Goal: Task Accomplishment & Management: Use online tool/utility

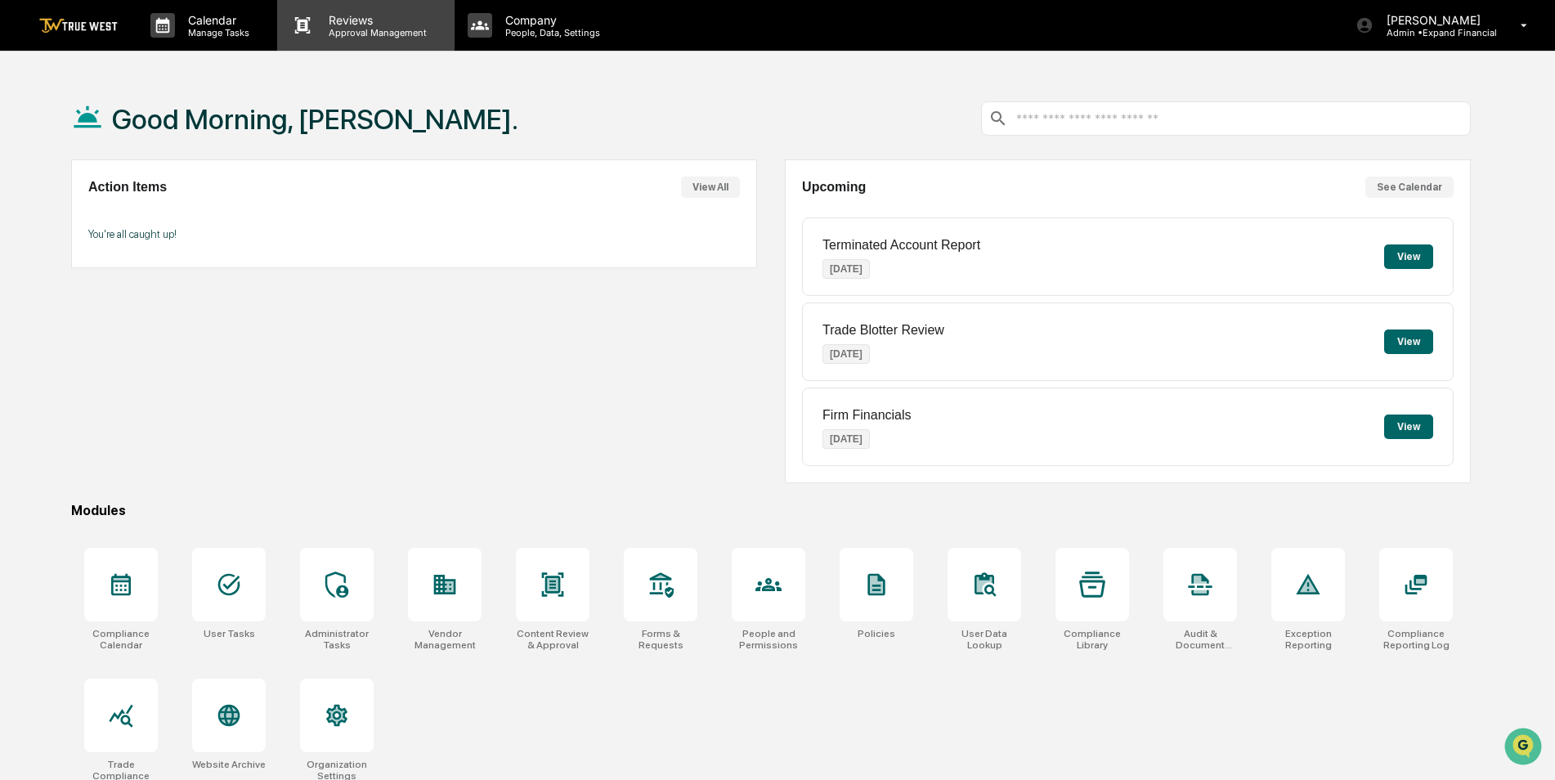
click at [350, 27] on p "Approval Management" at bounding box center [375, 32] width 119 height 11
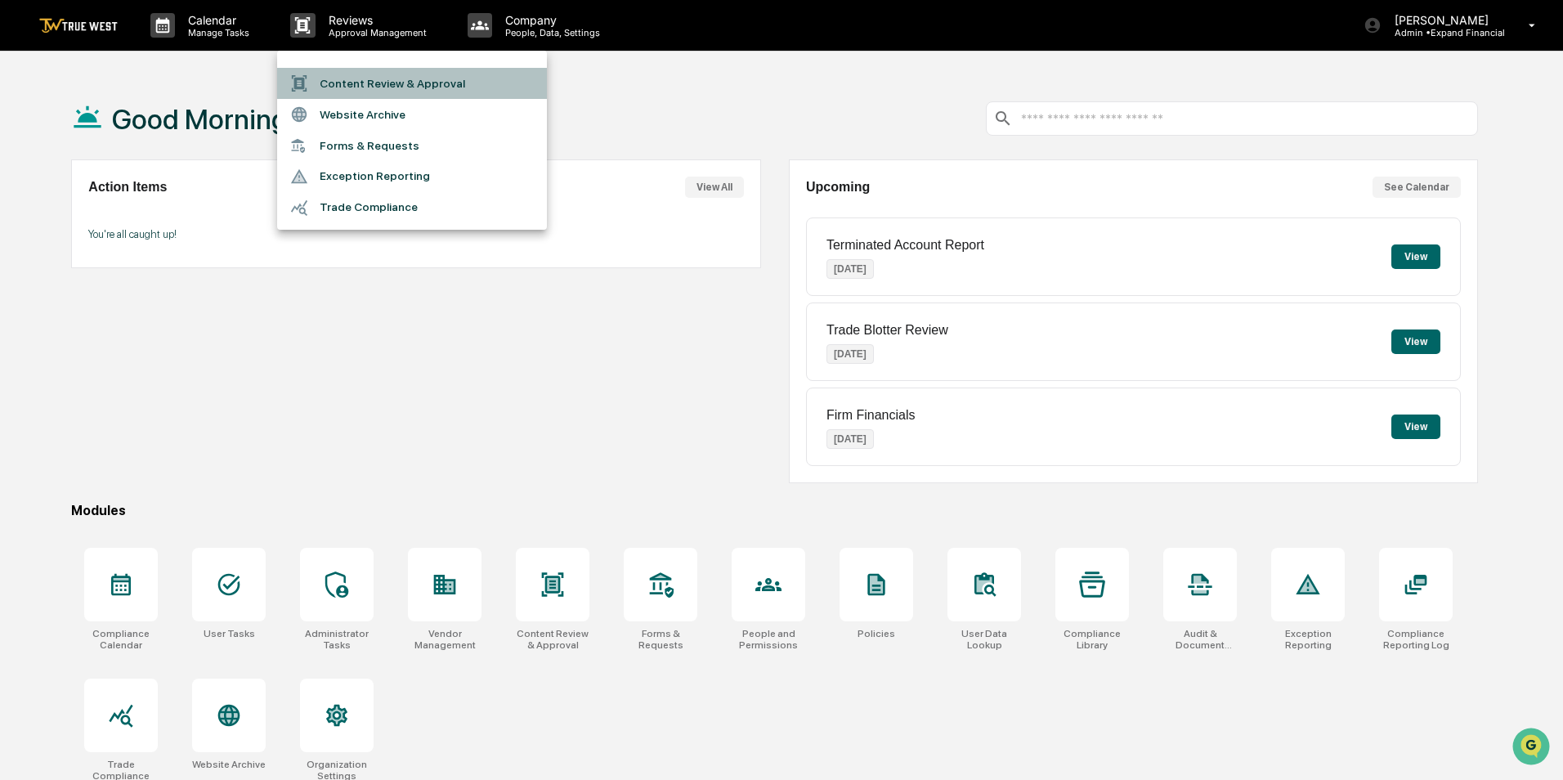
click at [350, 84] on li "Content Review & Approval" at bounding box center [412, 83] width 270 height 31
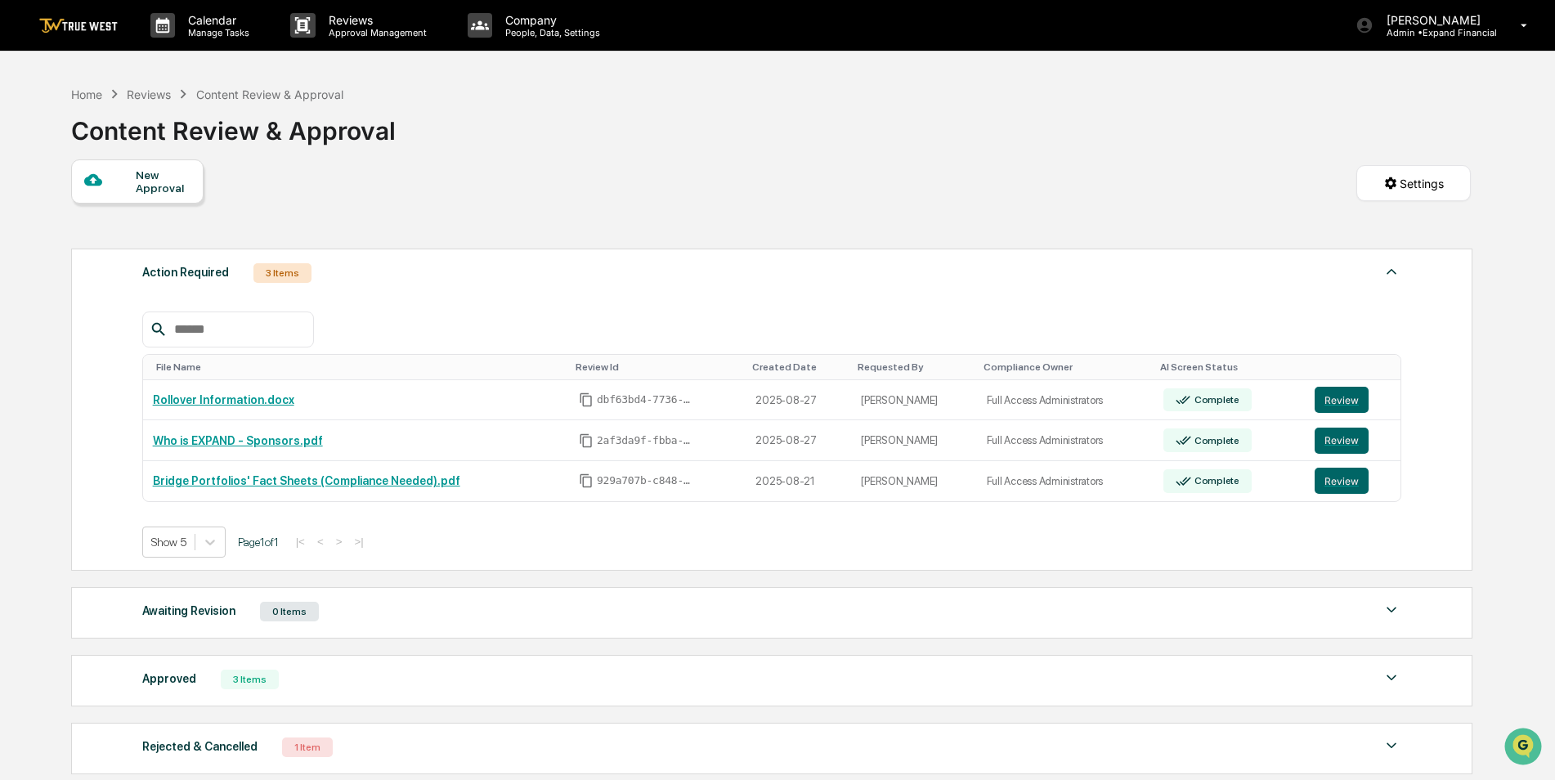
click at [473, 282] on div "Action Required 3 Items" at bounding box center [772, 273] width 1260 height 23
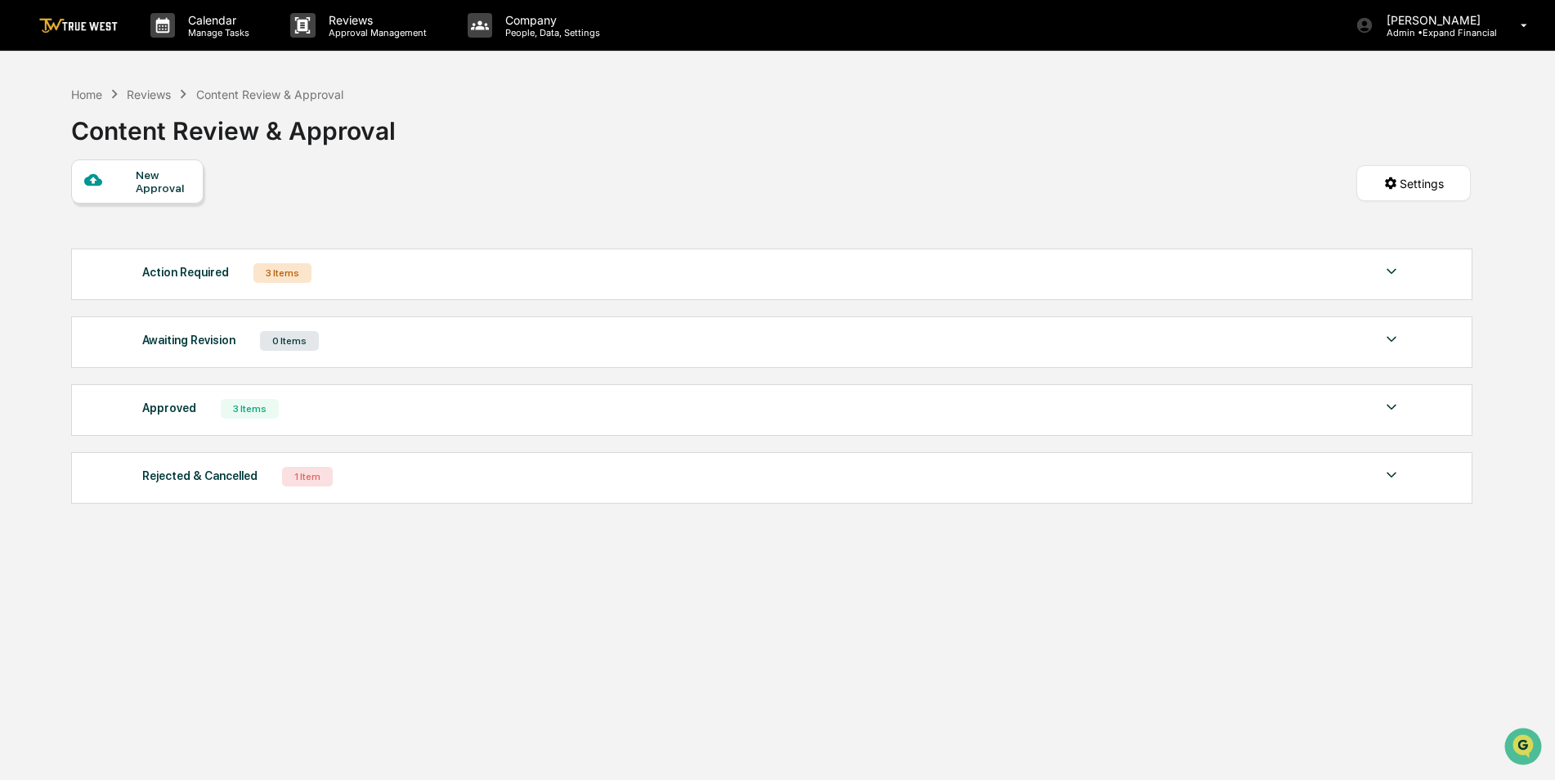
click at [446, 288] on div "Action Required 3 Items File Name Review Id Created Date Requested By Complianc…" at bounding box center [772, 275] width 1402 height 52
click at [1397, 271] on img at bounding box center [1392, 272] width 20 height 20
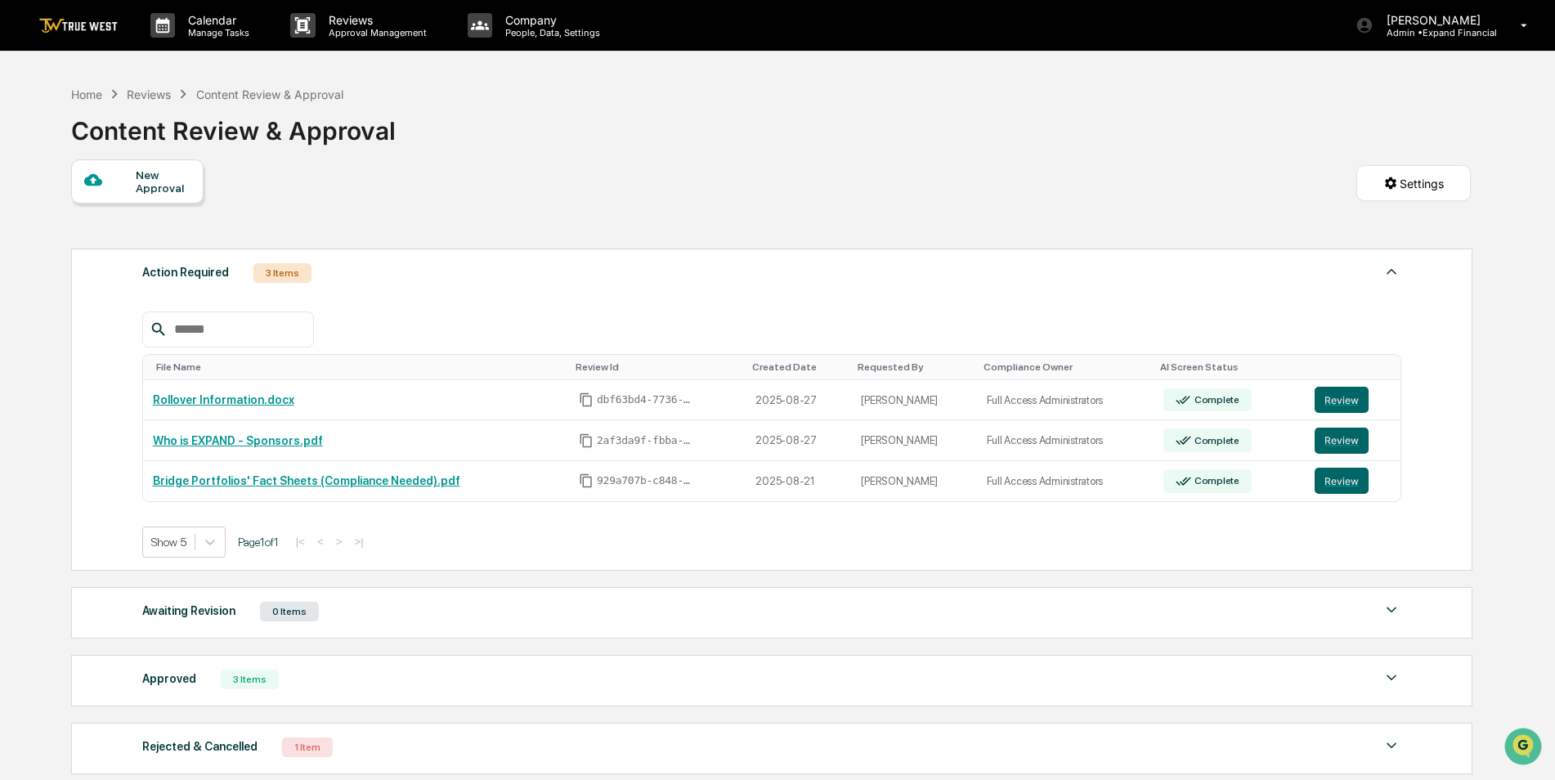
click at [788, 585] on div "Action Required 3 Items File Name Review Id Created Date Requested By Complianc…" at bounding box center [771, 511] width 1400 height 542
click at [734, 247] on div "Action Required 3 Items File Name Review Id Created Date Requested By Complianc…" at bounding box center [771, 511] width 1400 height 542
click at [1353, 397] on button "Review" at bounding box center [1342, 400] width 54 height 26
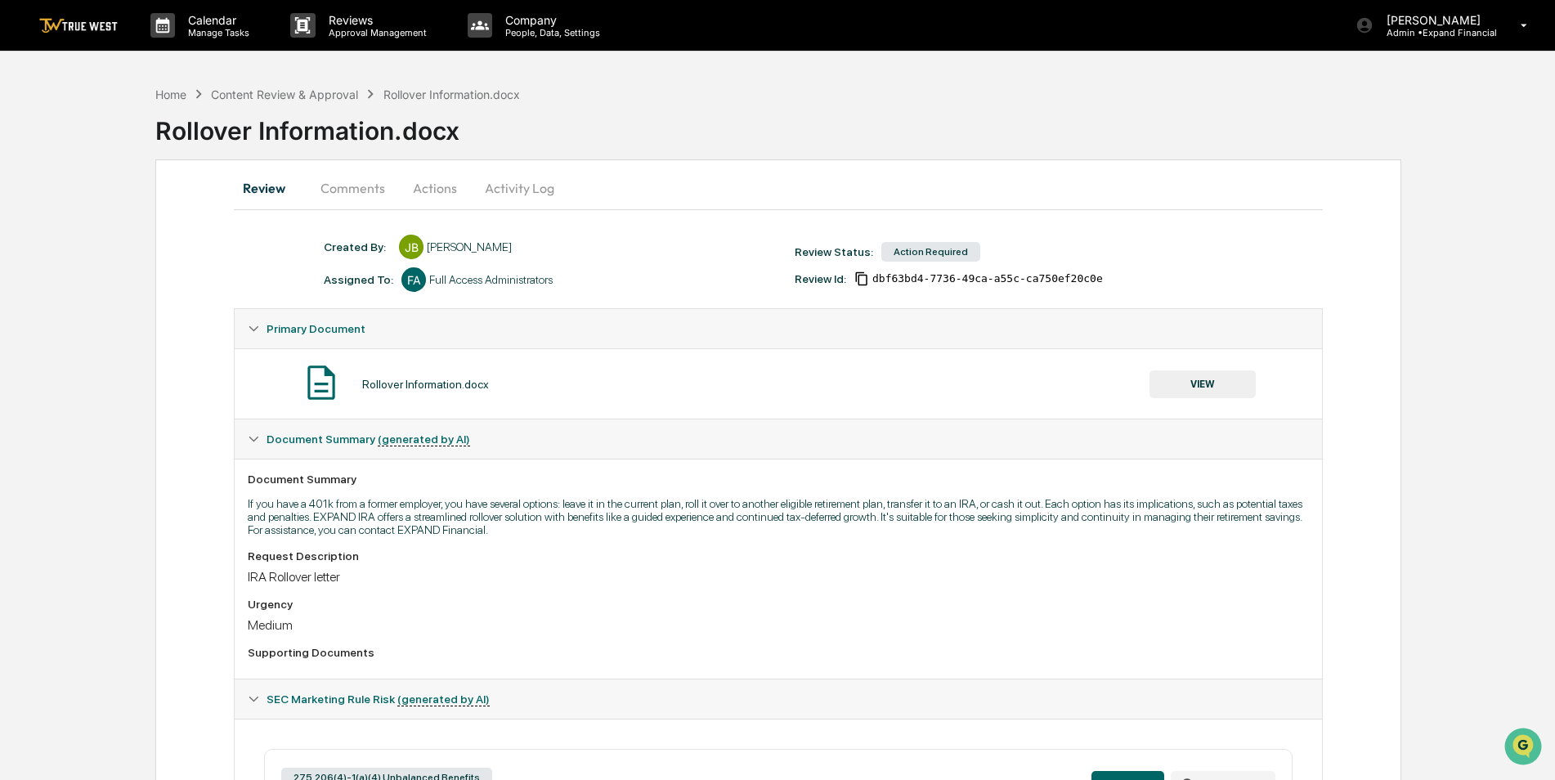
click at [500, 188] on button "Activity Log" at bounding box center [520, 187] width 96 height 39
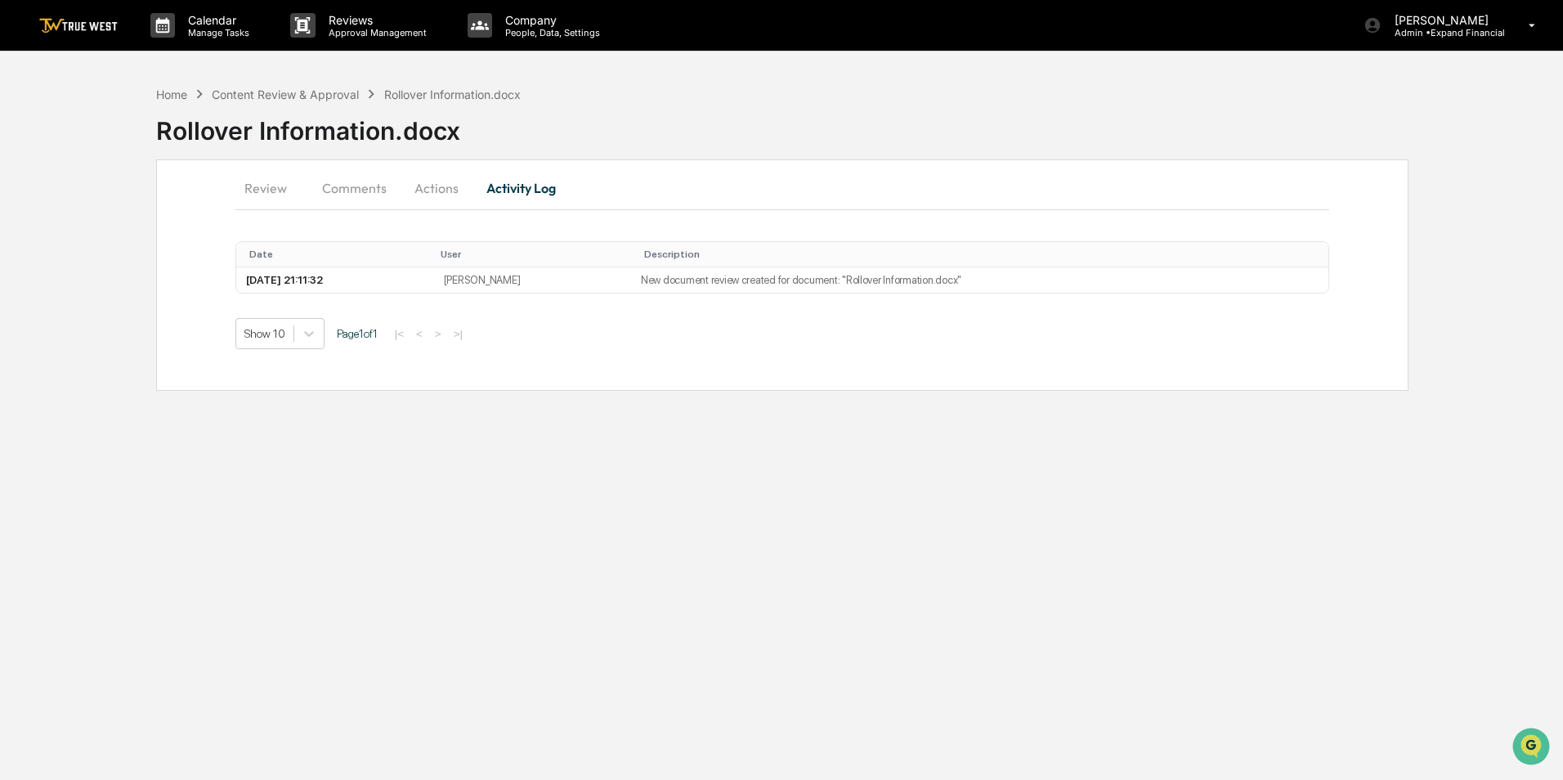
click at [439, 185] on button "Actions" at bounding box center [437, 187] width 74 height 39
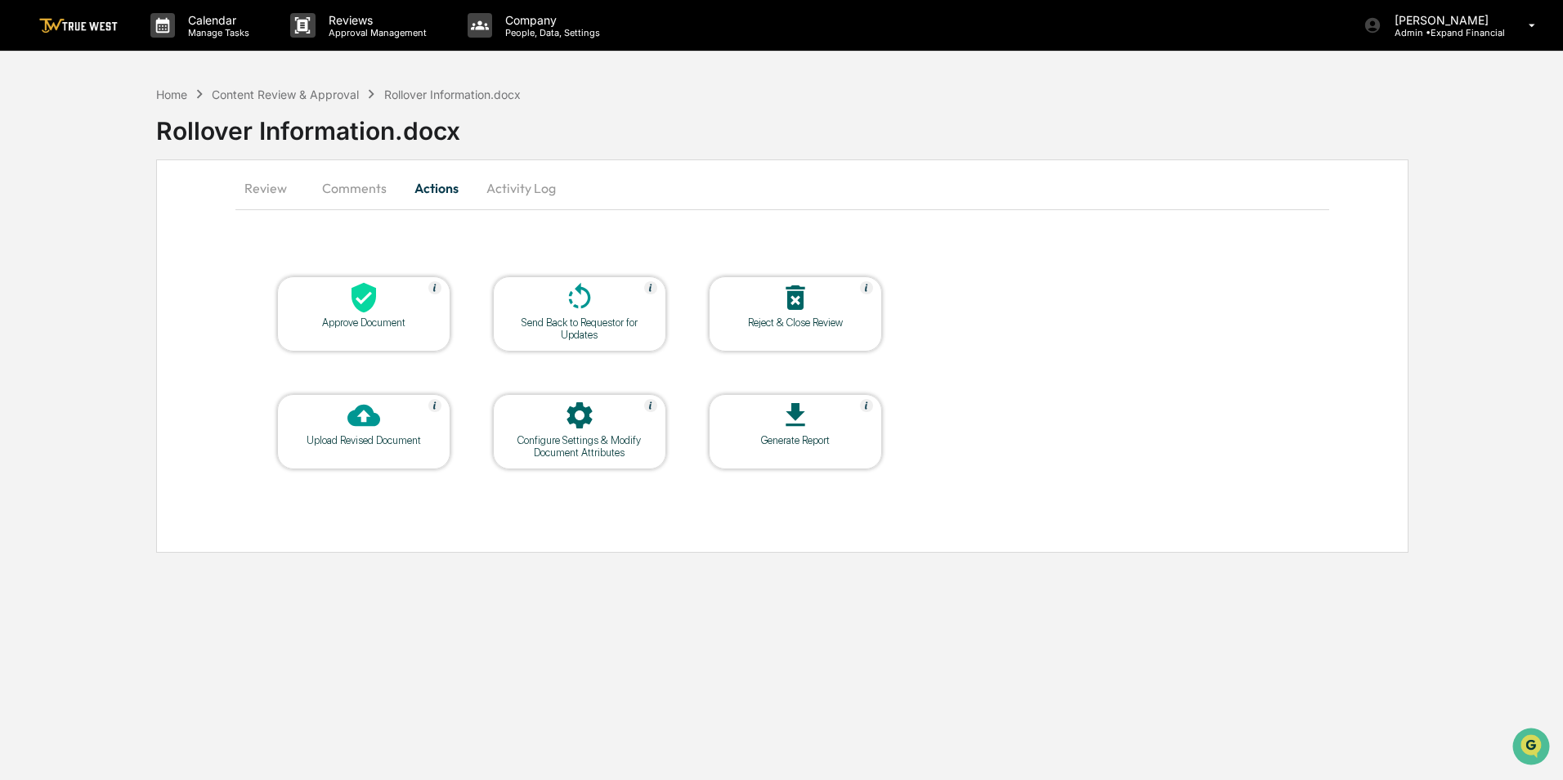
click at [397, 428] on div at bounding box center [364, 416] width 164 height 35
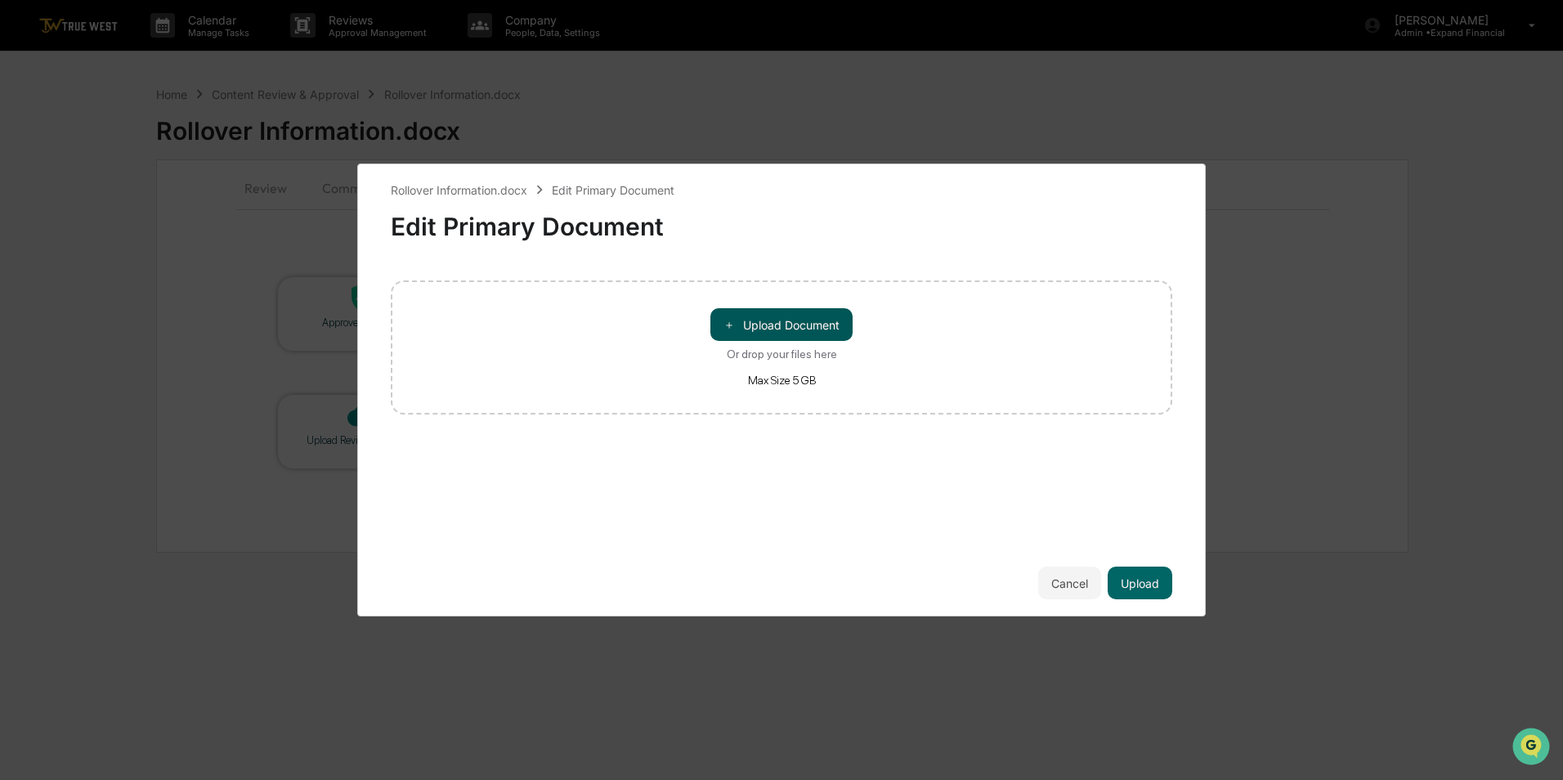
click at [755, 326] on button "＋ Upload Document" at bounding box center [782, 324] width 142 height 33
click at [1146, 590] on button "Upload" at bounding box center [1140, 583] width 65 height 33
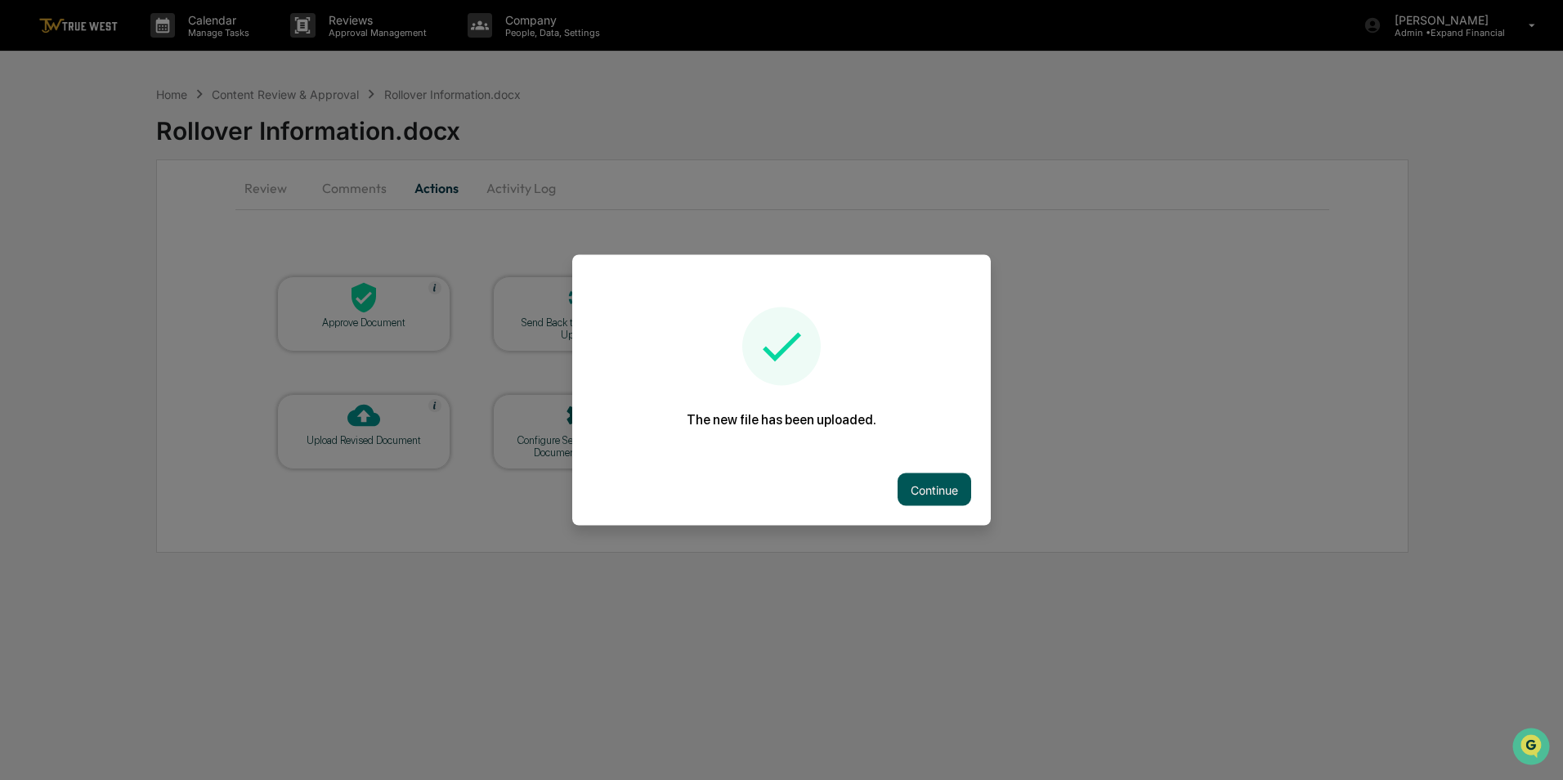
click at [926, 498] on button "Continue" at bounding box center [935, 489] width 74 height 33
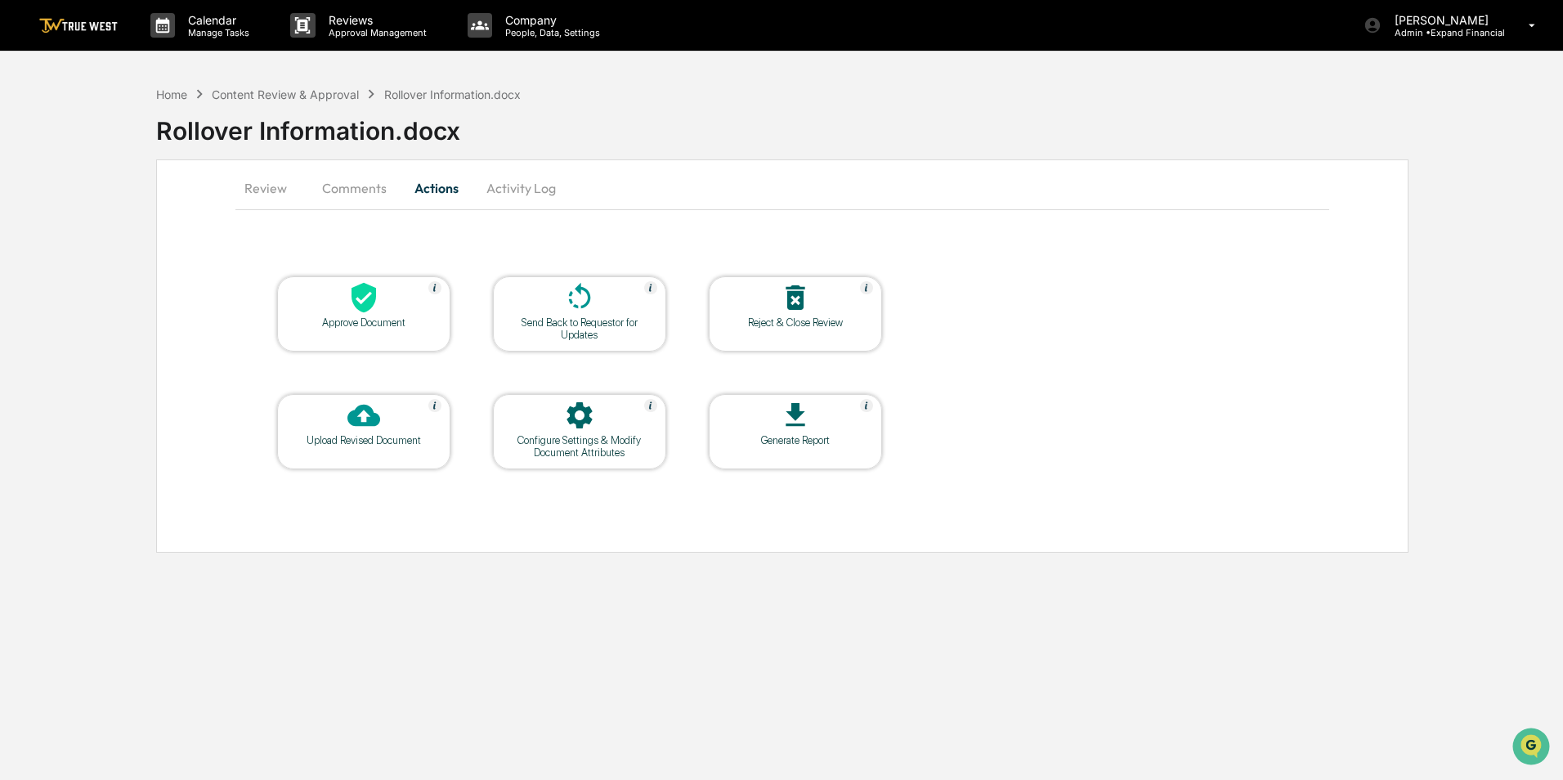
click at [271, 188] on button "Review" at bounding box center [273, 187] width 74 height 39
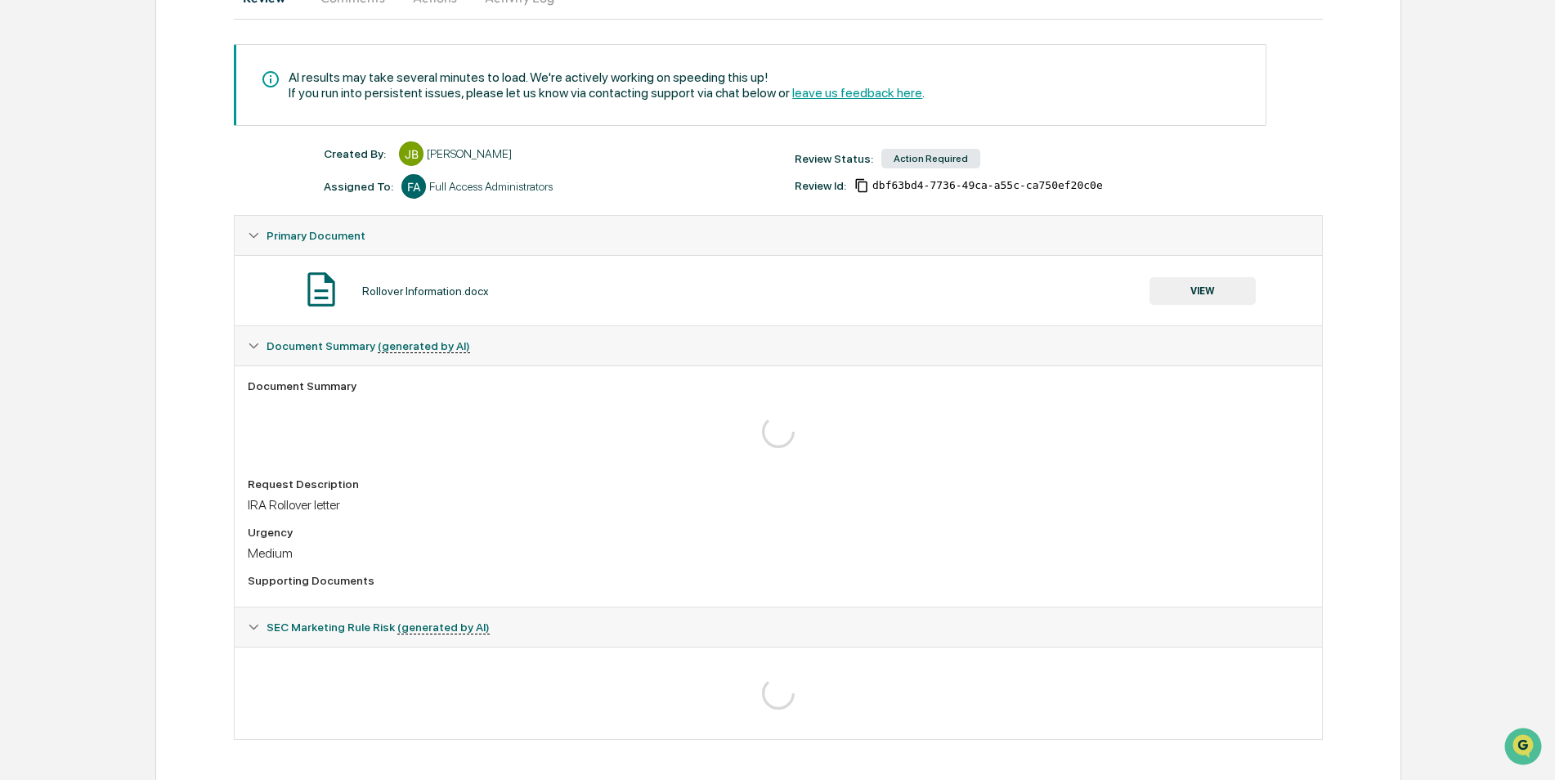
scroll to position [192, 0]
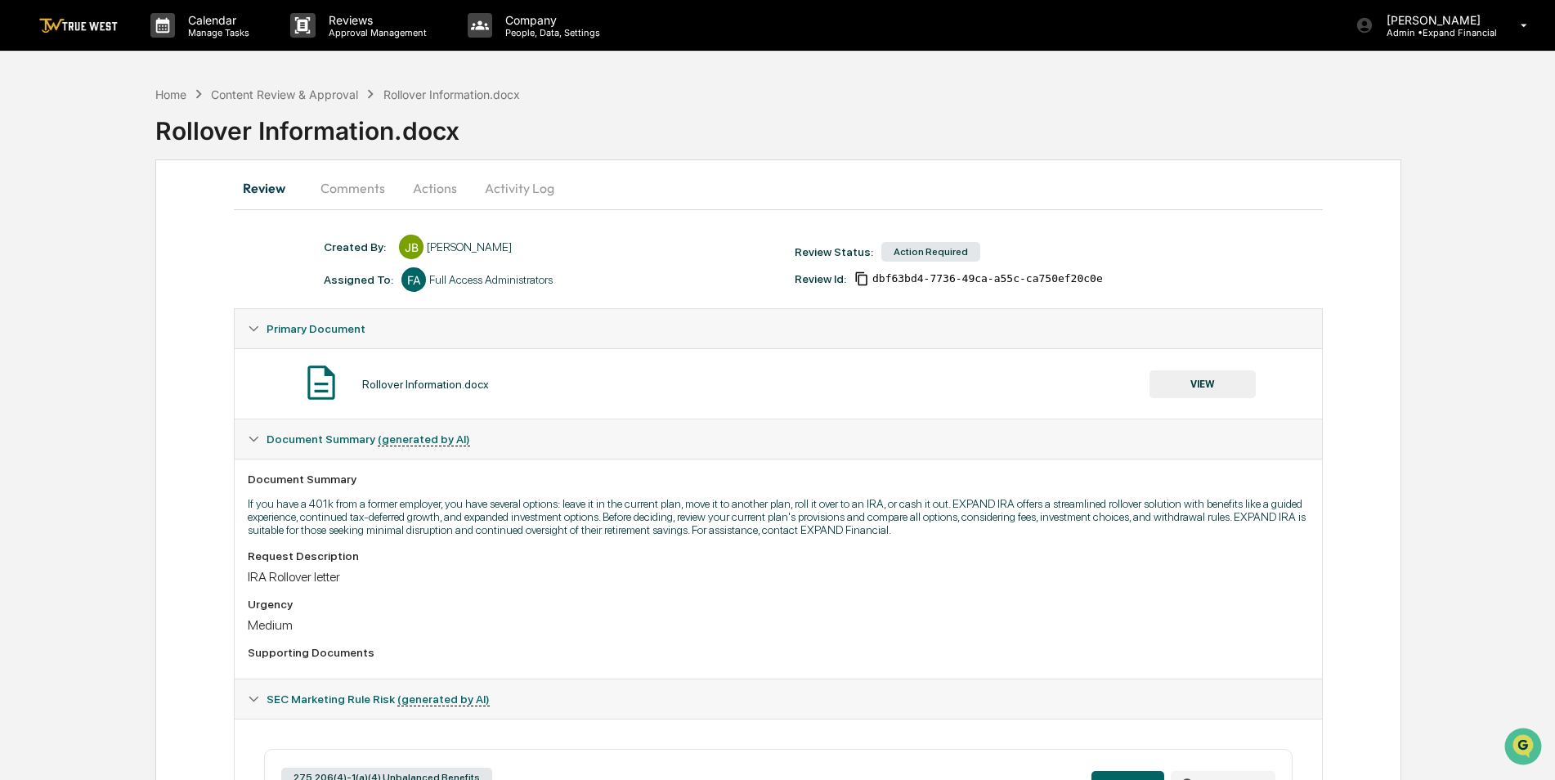
click at [488, 183] on button "Activity Log" at bounding box center [520, 187] width 96 height 39
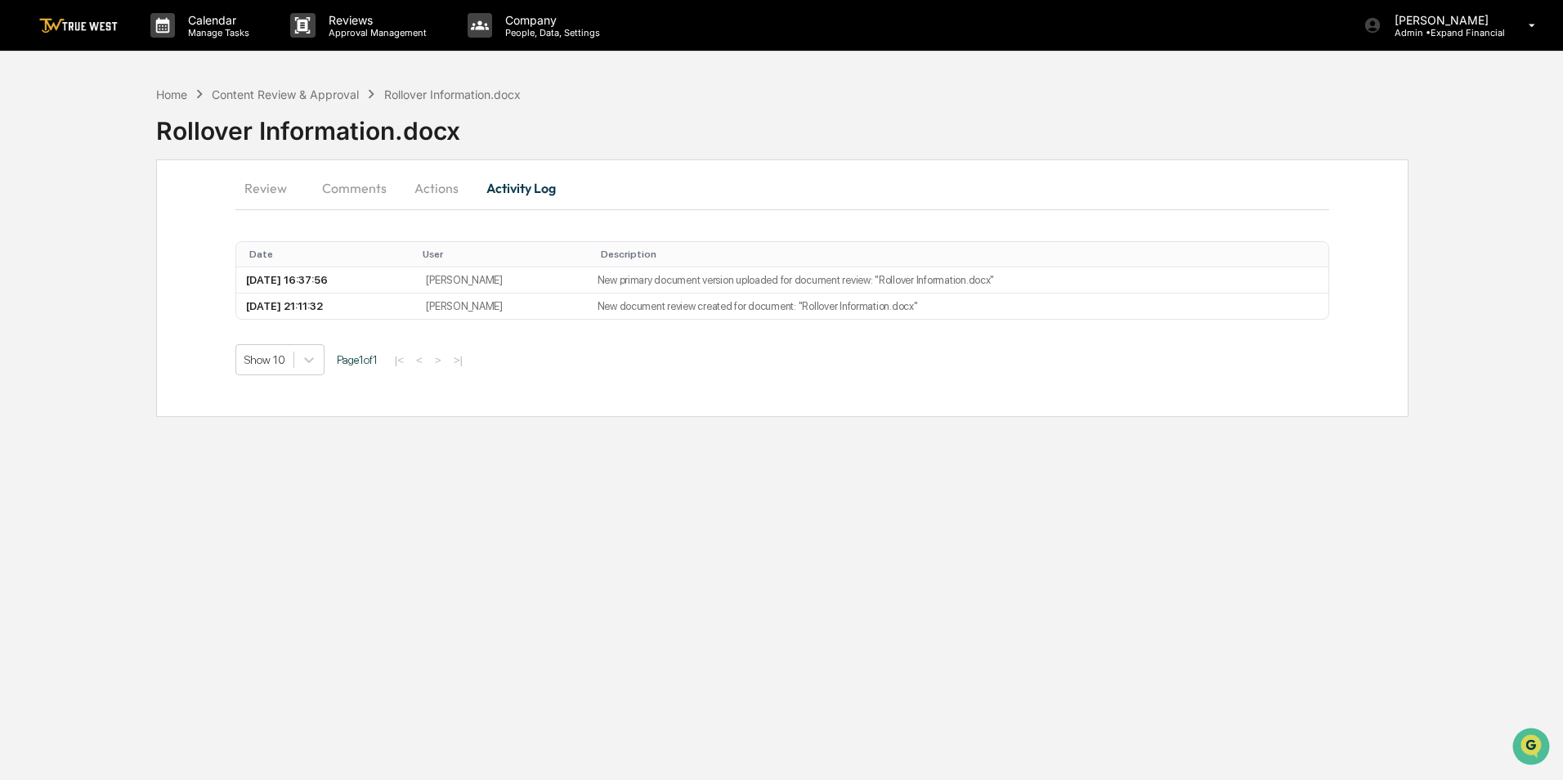
click at [285, 193] on button "Review" at bounding box center [273, 187] width 74 height 39
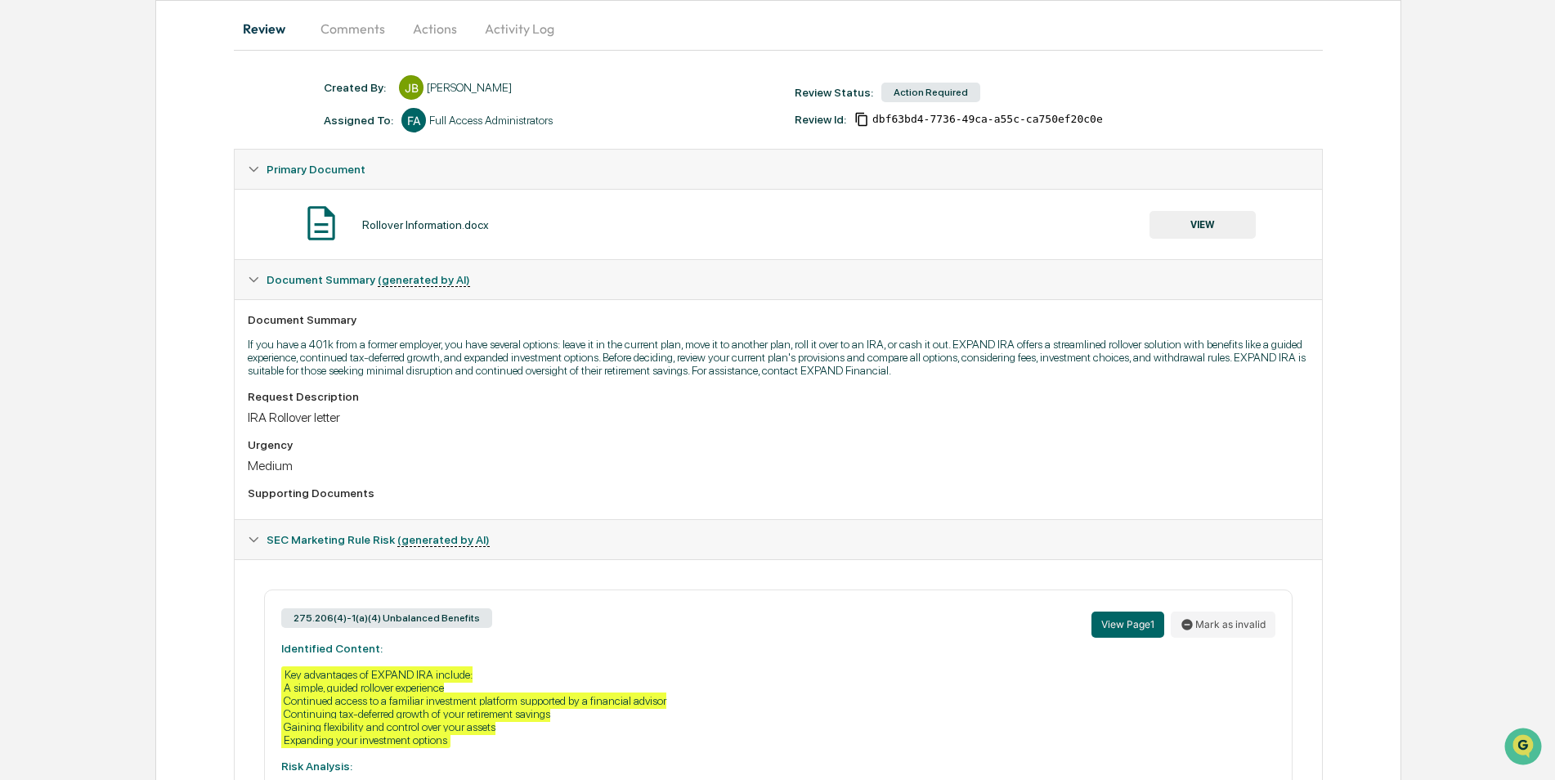
scroll to position [158, 0]
click at [1180, 221] on button "VIEW" at bounding box center [1203, 227] width 106 height 28
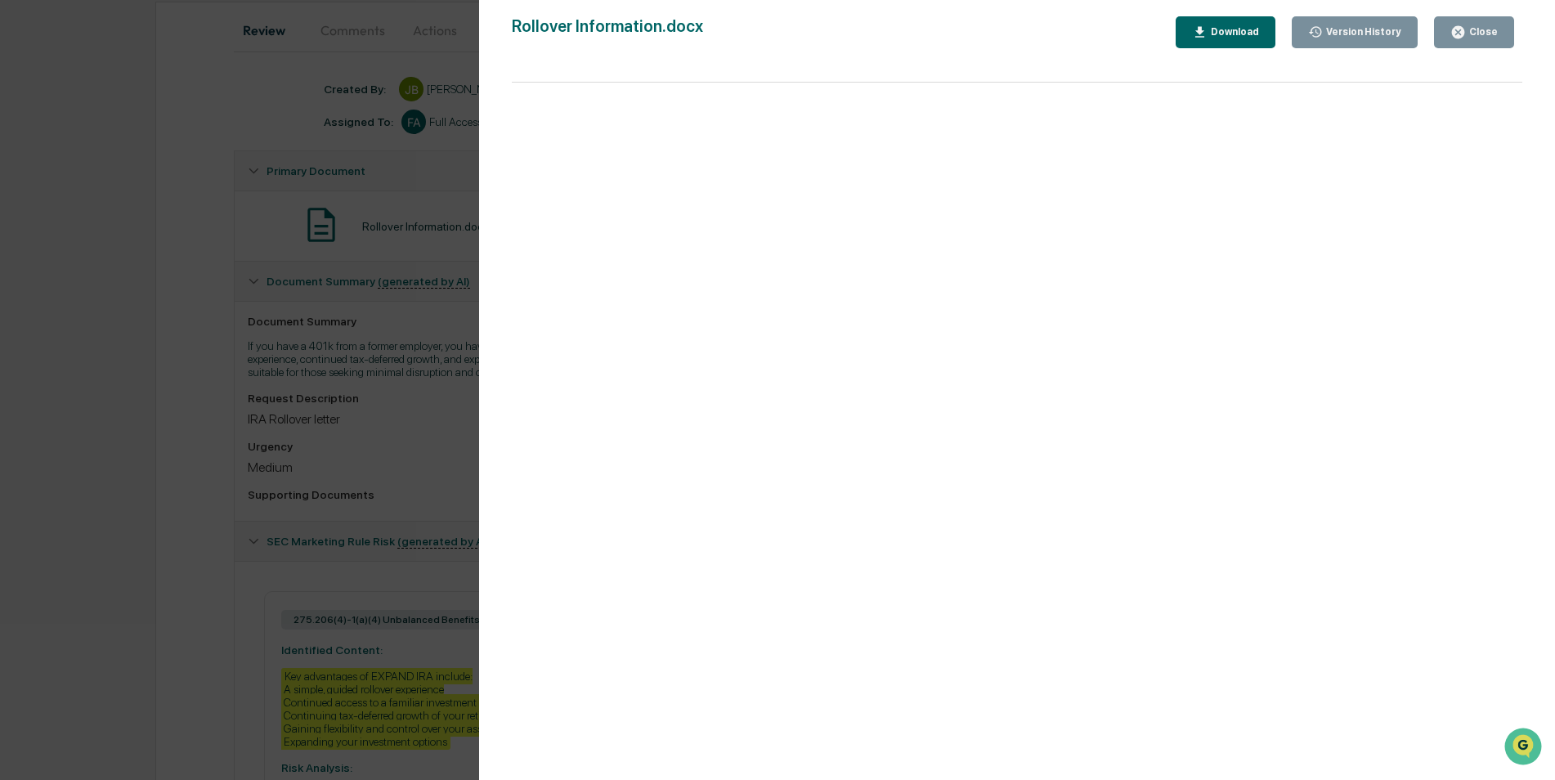
click at [1489, 36] on div "Close" at bounding box center [1482, 31] width 32 height 11
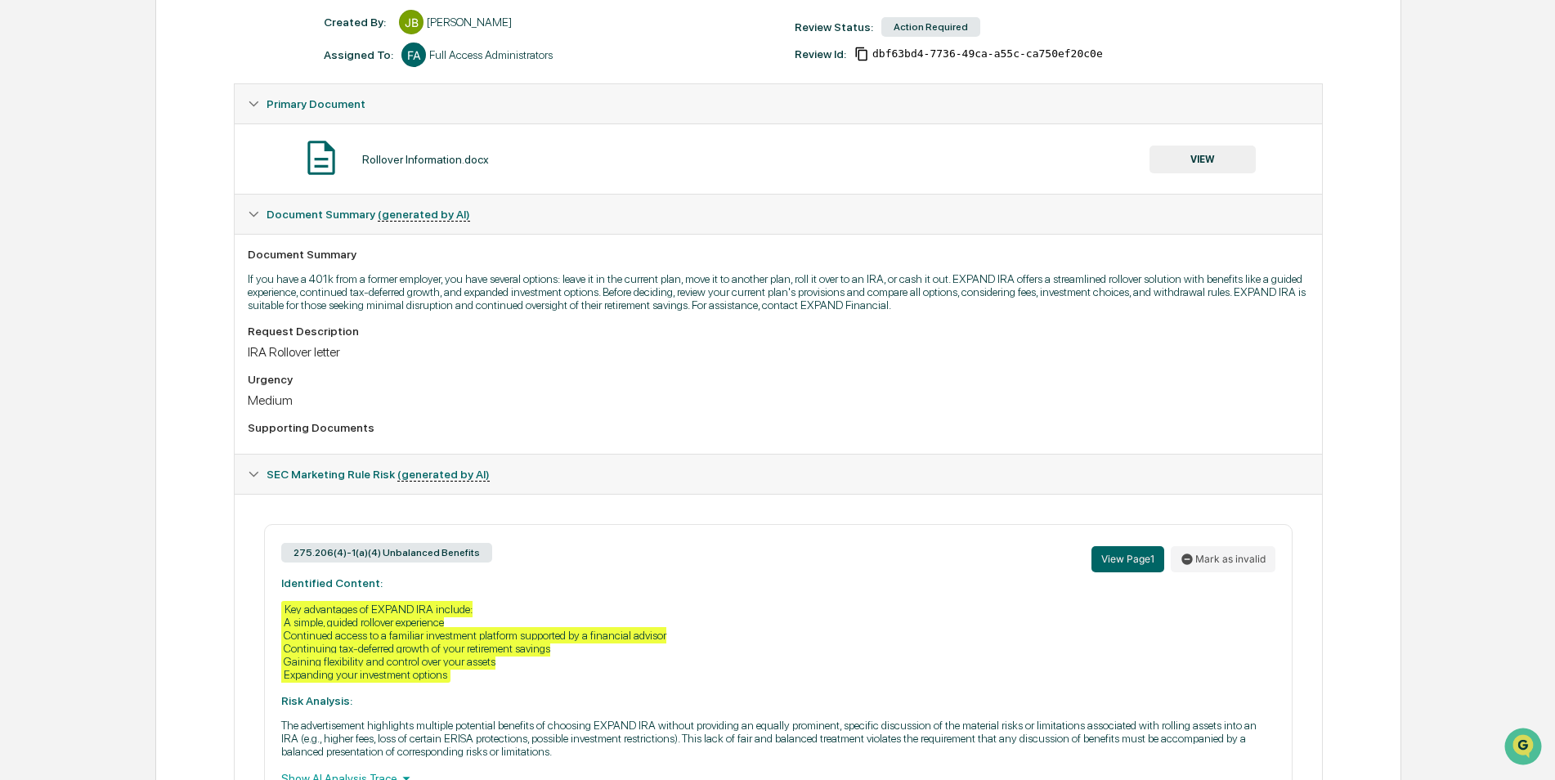
scroll to position [321, 0]
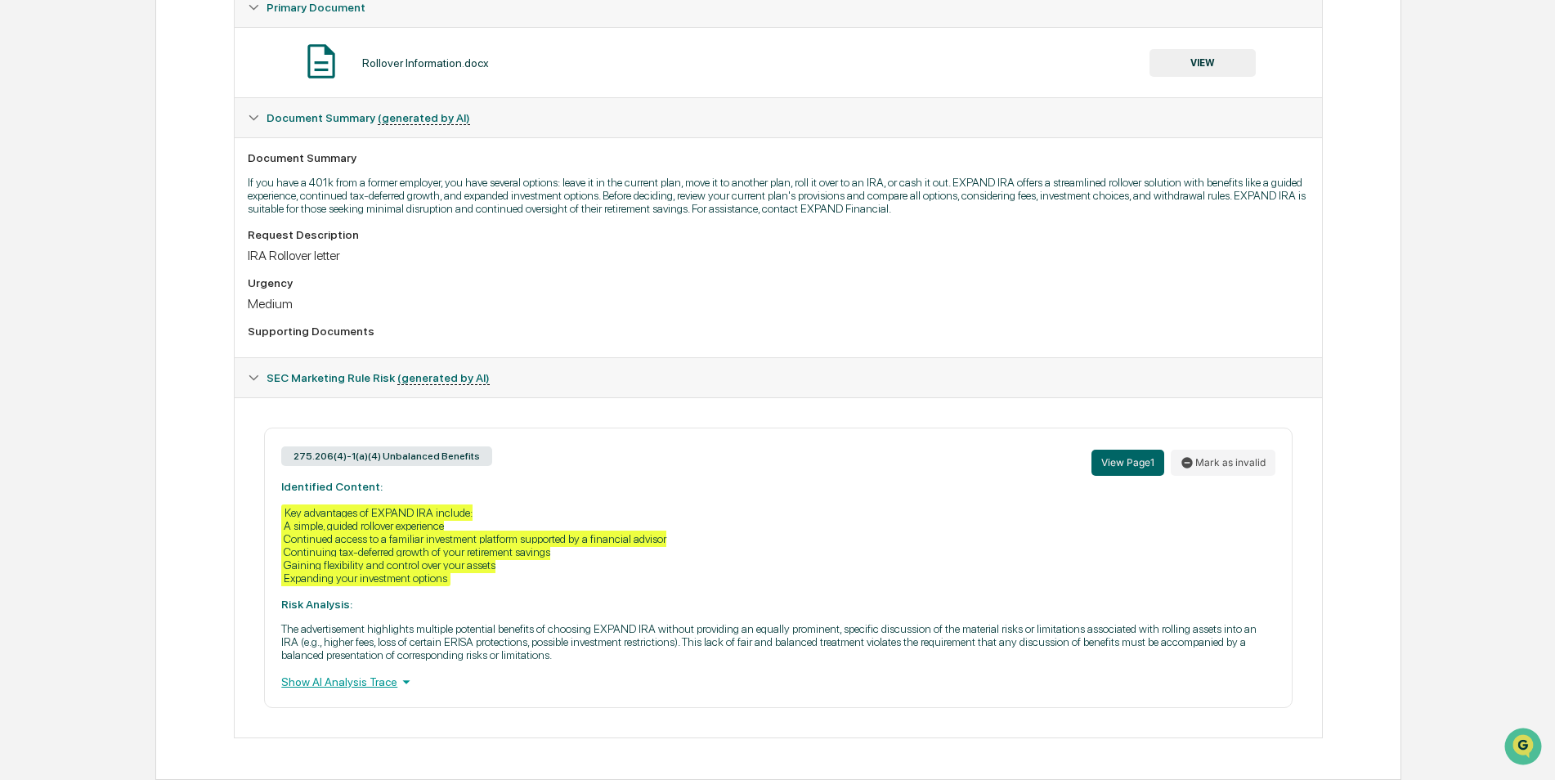
click at [388, 689] on div "Show AI Analysis Trace" at bounding box center [778, 682] width 994 height 18
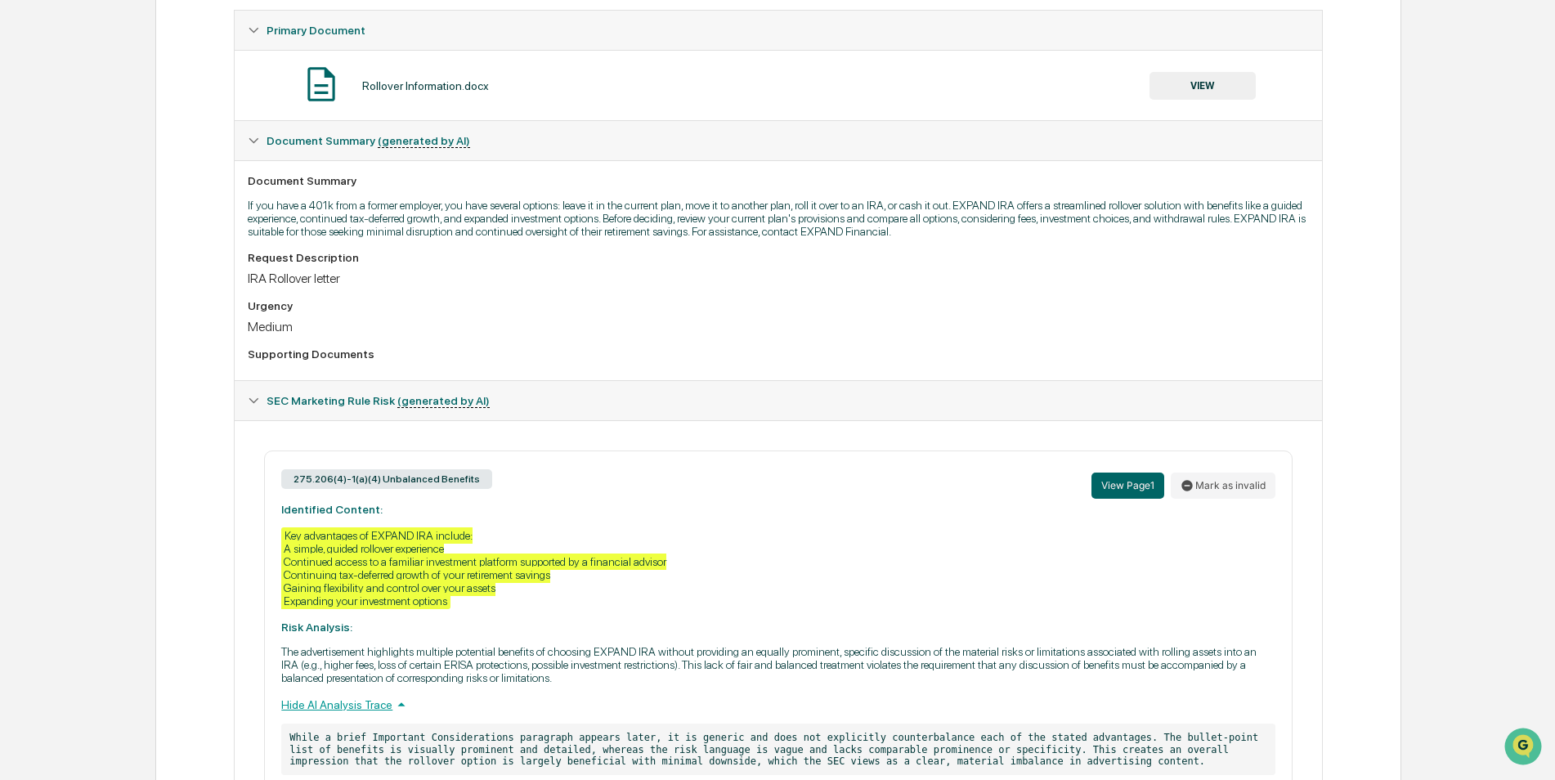
scroll to position [327, 0]
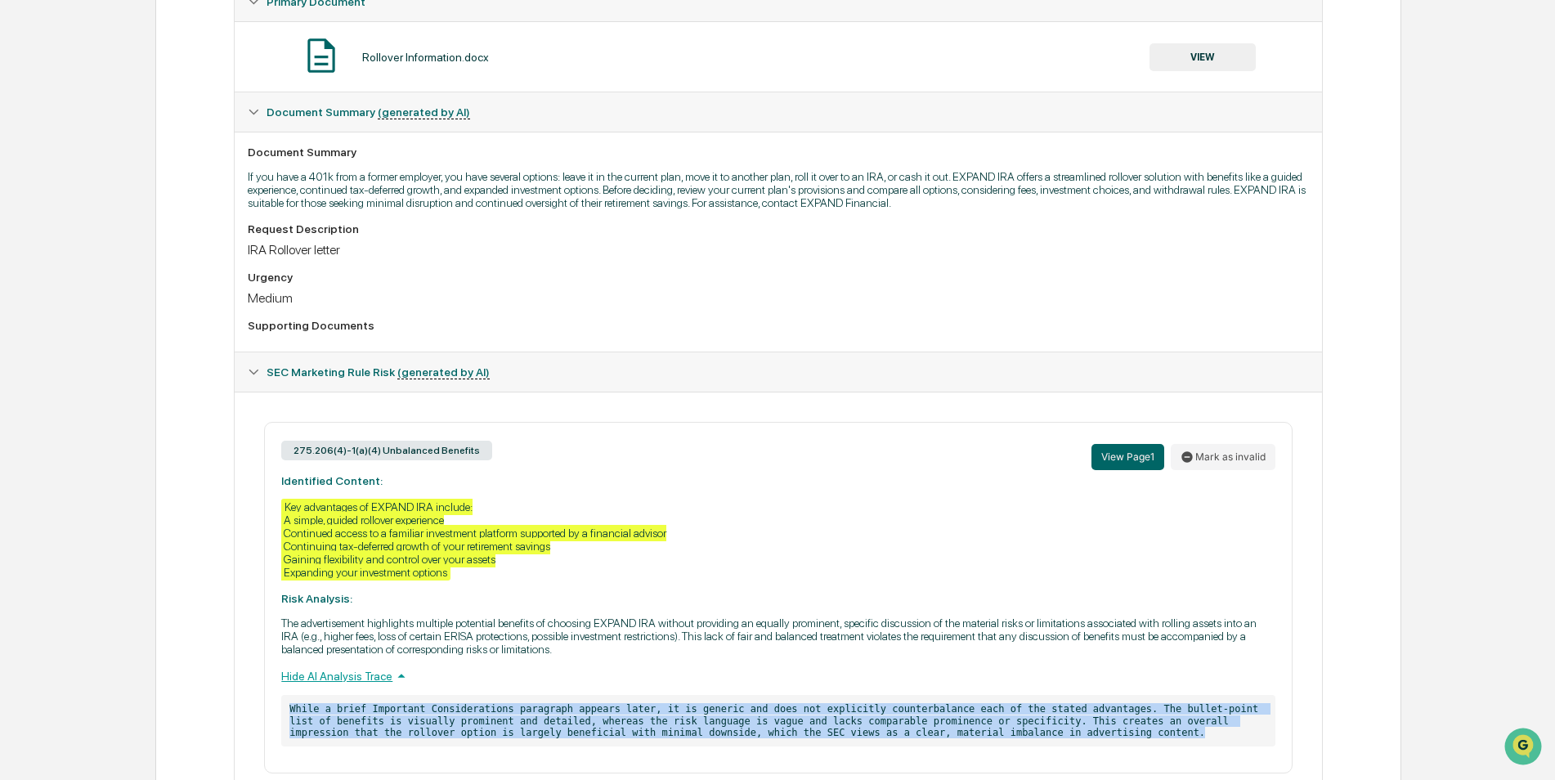
drag, startPoint x: 284, startPoint y: 711, endPoint x: 941, endPoint y: 740, distance: 658.1
click at [941, 740] on p "While a brief Important Considerations paragraph appears later, it is generic a…" at bounding box center [778, 721] width 994 height 52
copy p "While a brief Important Considerations paragraph appears later, it is generic a…"
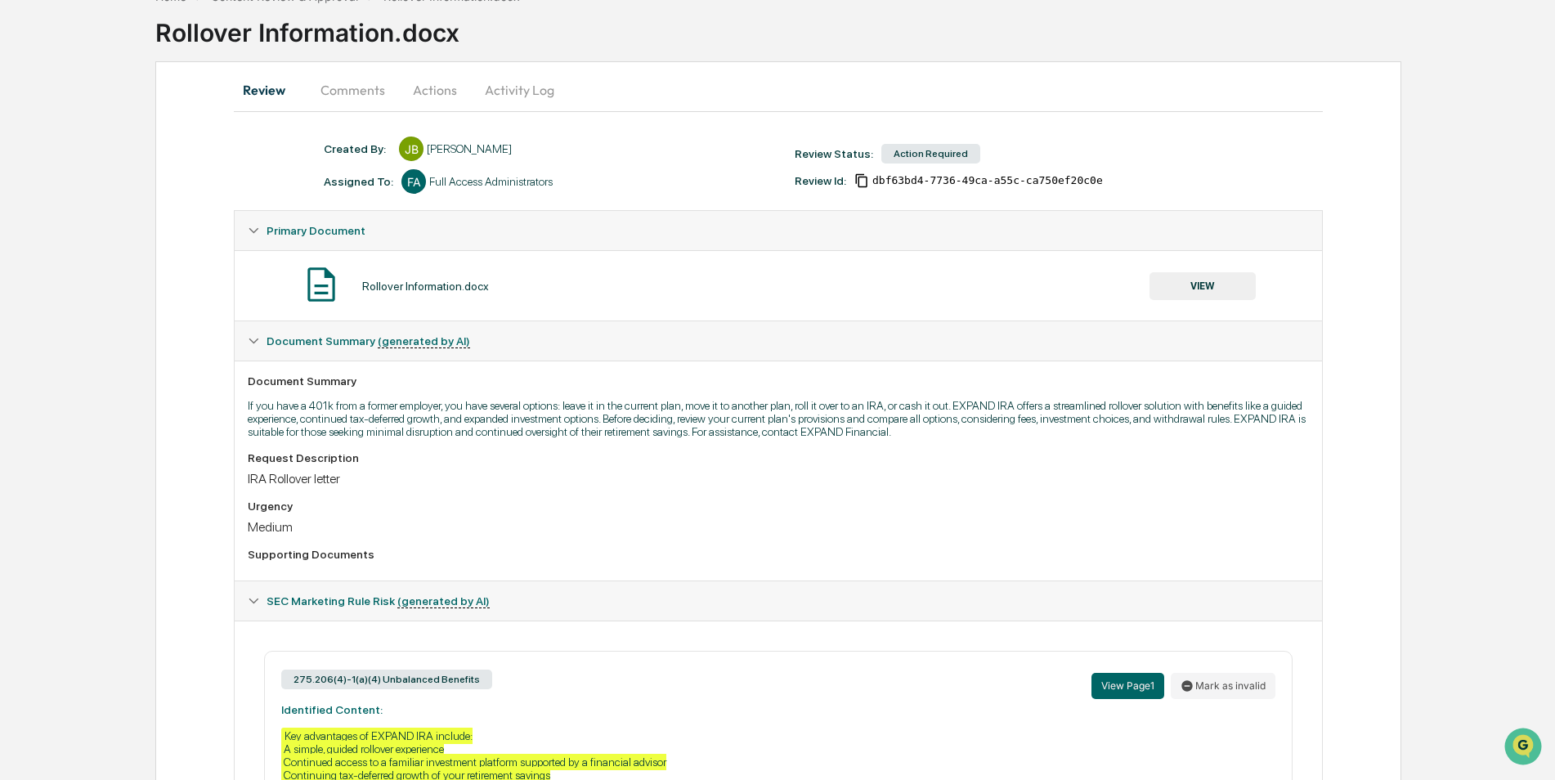
scroll to position [82, 0]
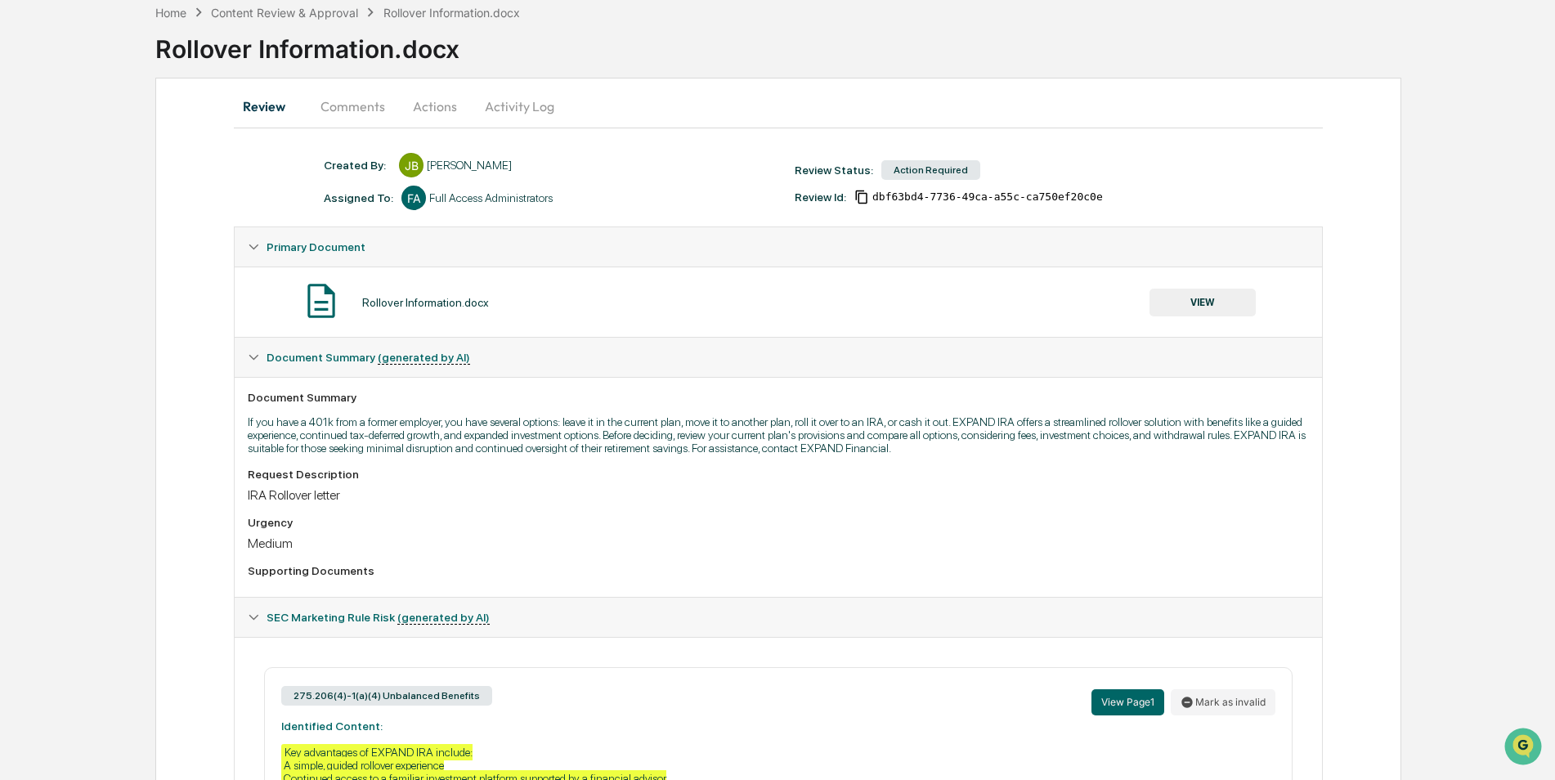
click at [423, 97] on button "Actions" at bounding box center [435, 106] width 74 height 39
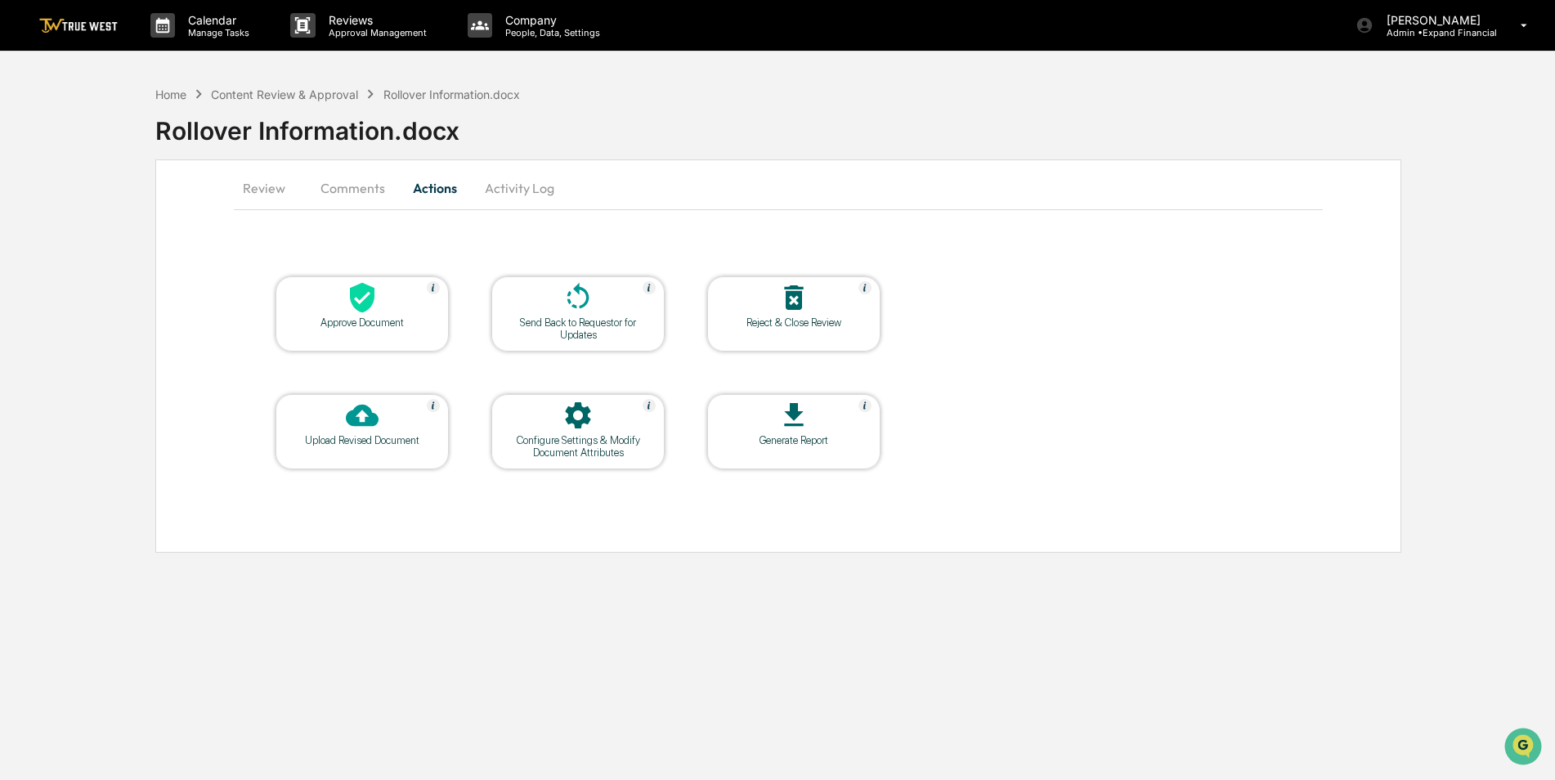
scroll to position [0, 0]
click at [384, 428] on div at bounding box center [364, 416] width 164 height 35
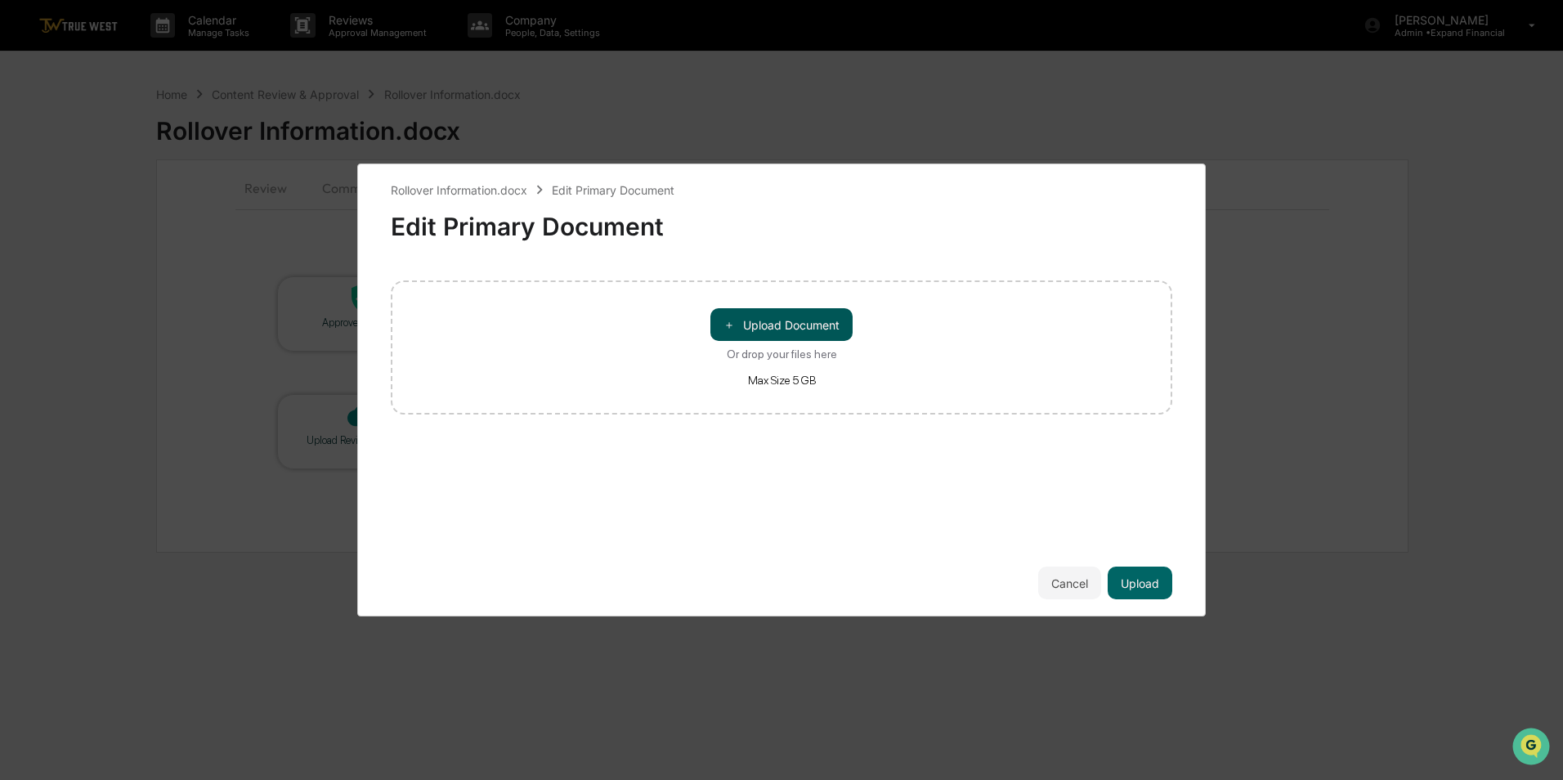
click at [802, 320] on button "＋ Upload Document" at bounding box center [782, 324] width 142 height 33
click at [1152, 583] on button "Upload" at bounding box center [1140, 583] width 65 height 33
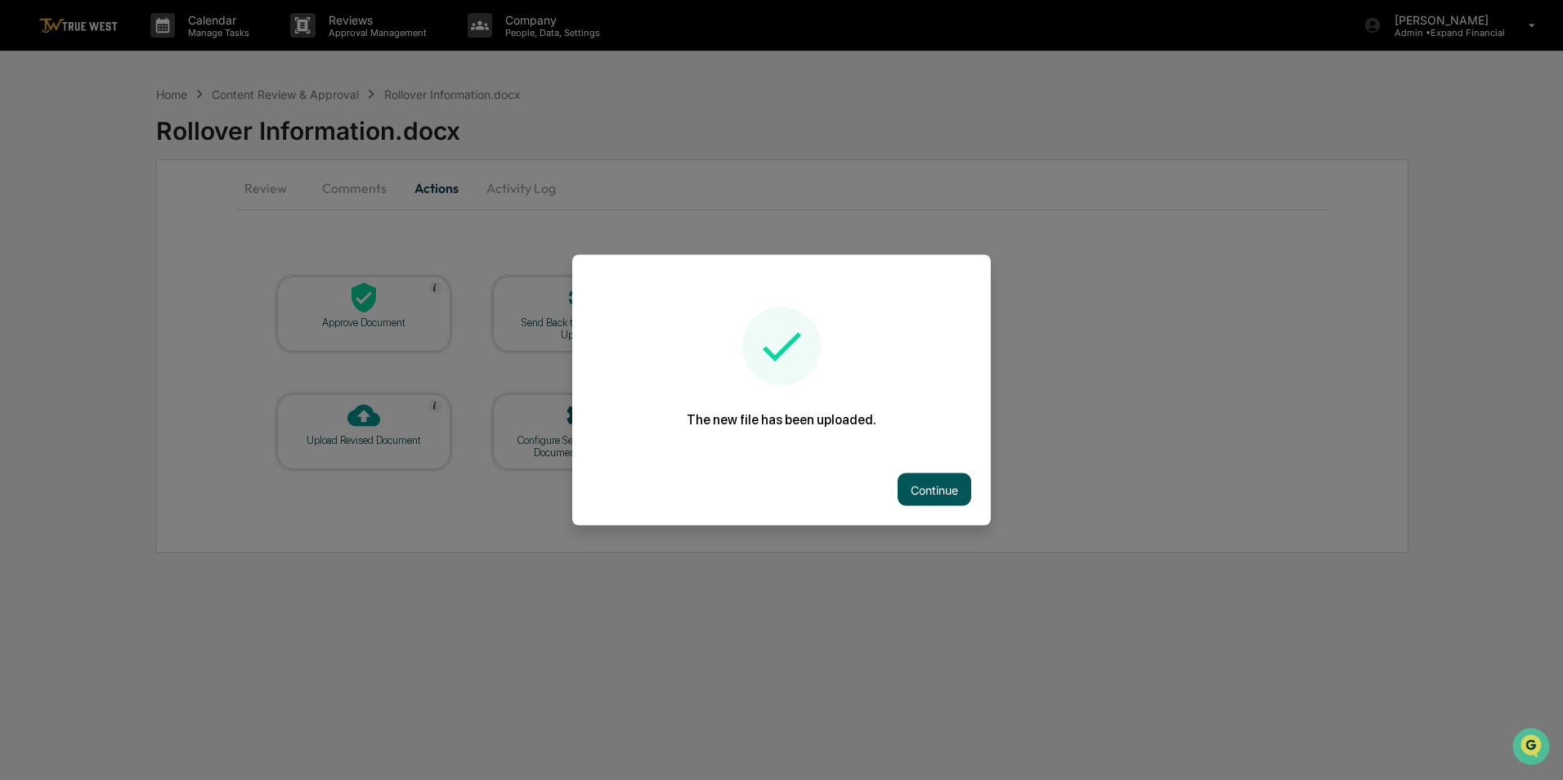
click at [938, 489] on button "Continue" at bounding box center [935, 489] width 74 height 33
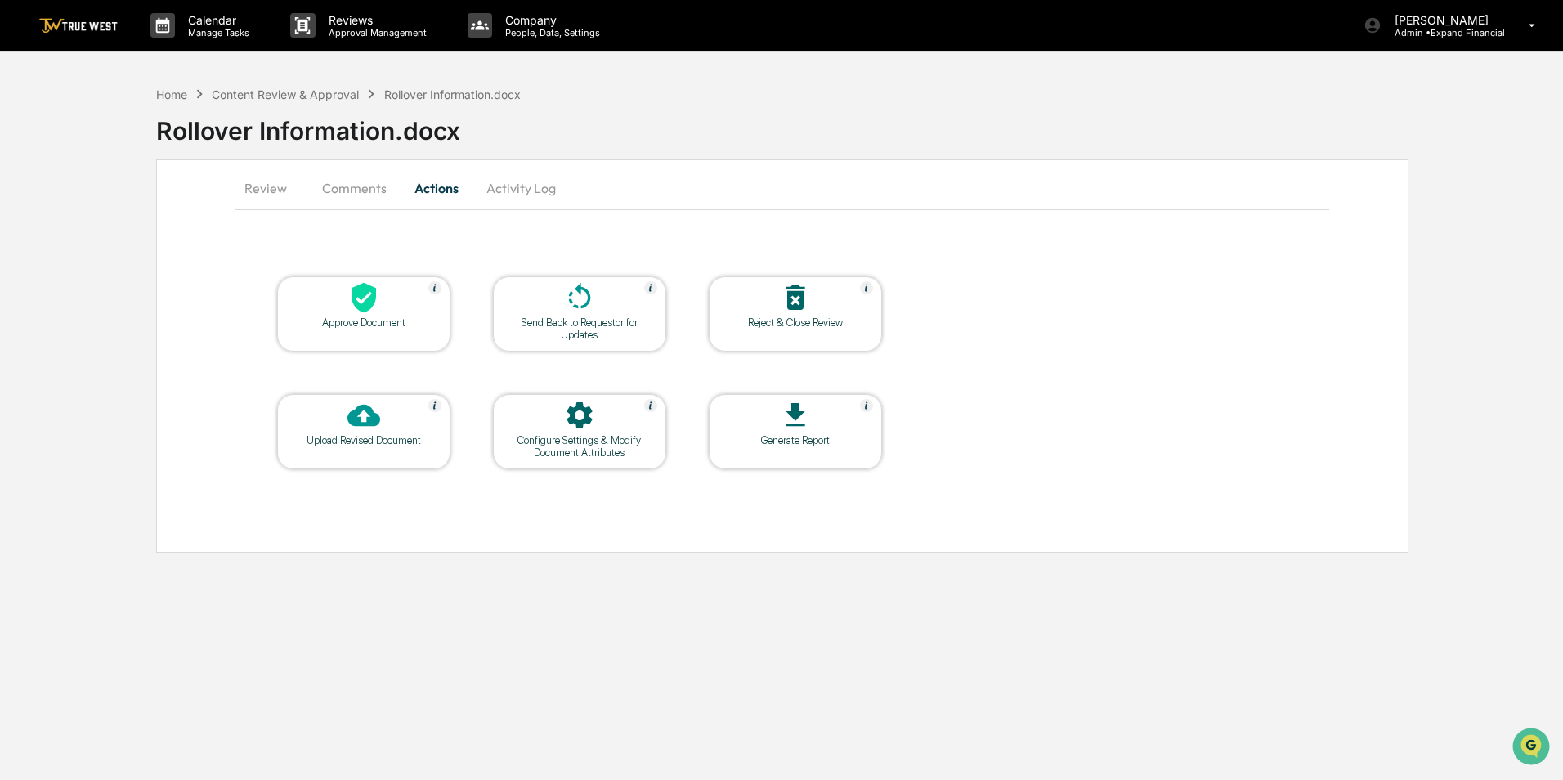
click at [262, 185] on button "Review" at bounding box center [273, 187] width 74 height 39
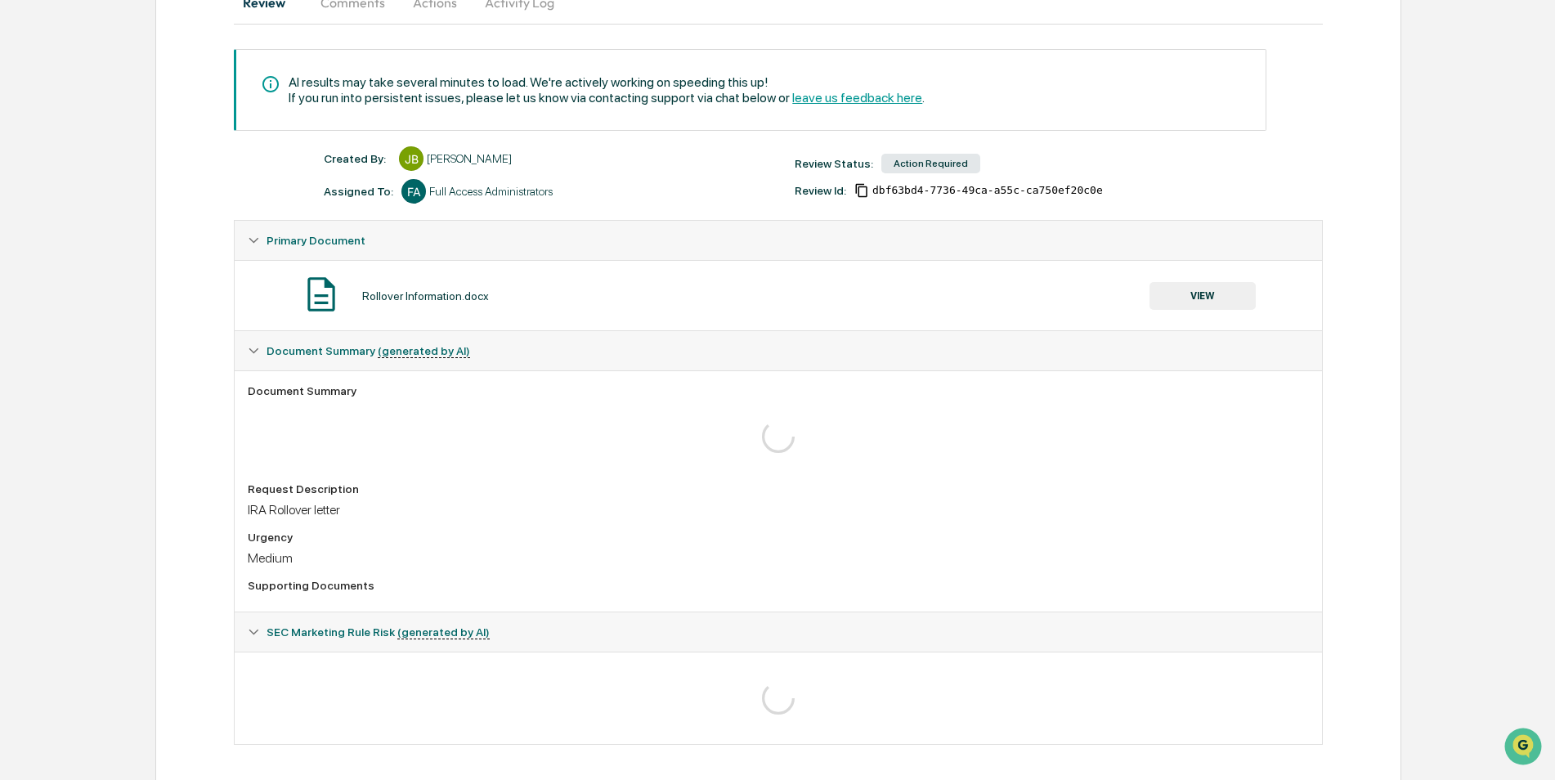
scroll to position [192, 0]
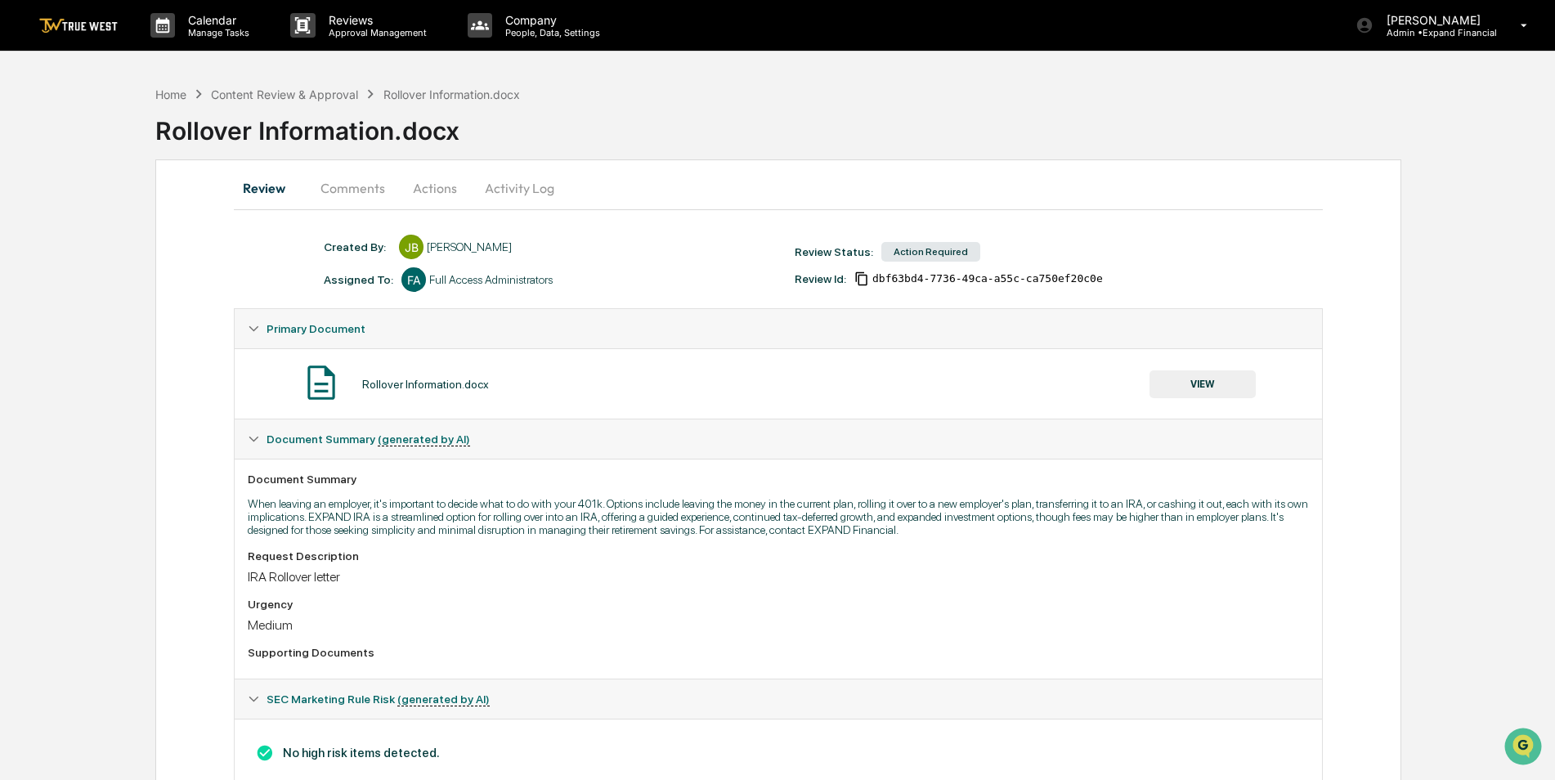
click at [542, 193] on button "Activity Log" at bounding box center [520, 187] width 96 height 39
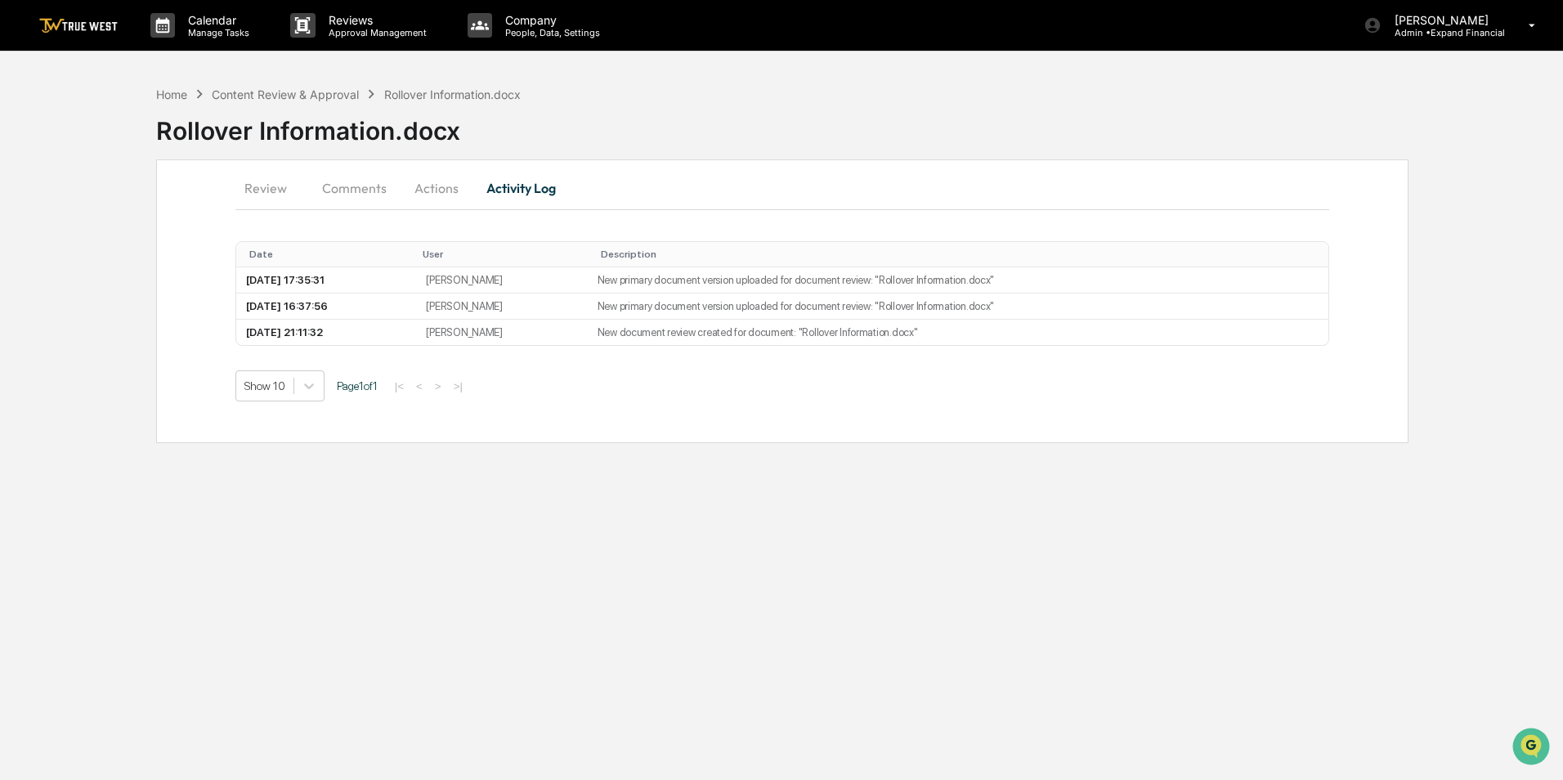
click at [443, 186] on button "Actions" at bounding box center [437, 187] width 74 height 39
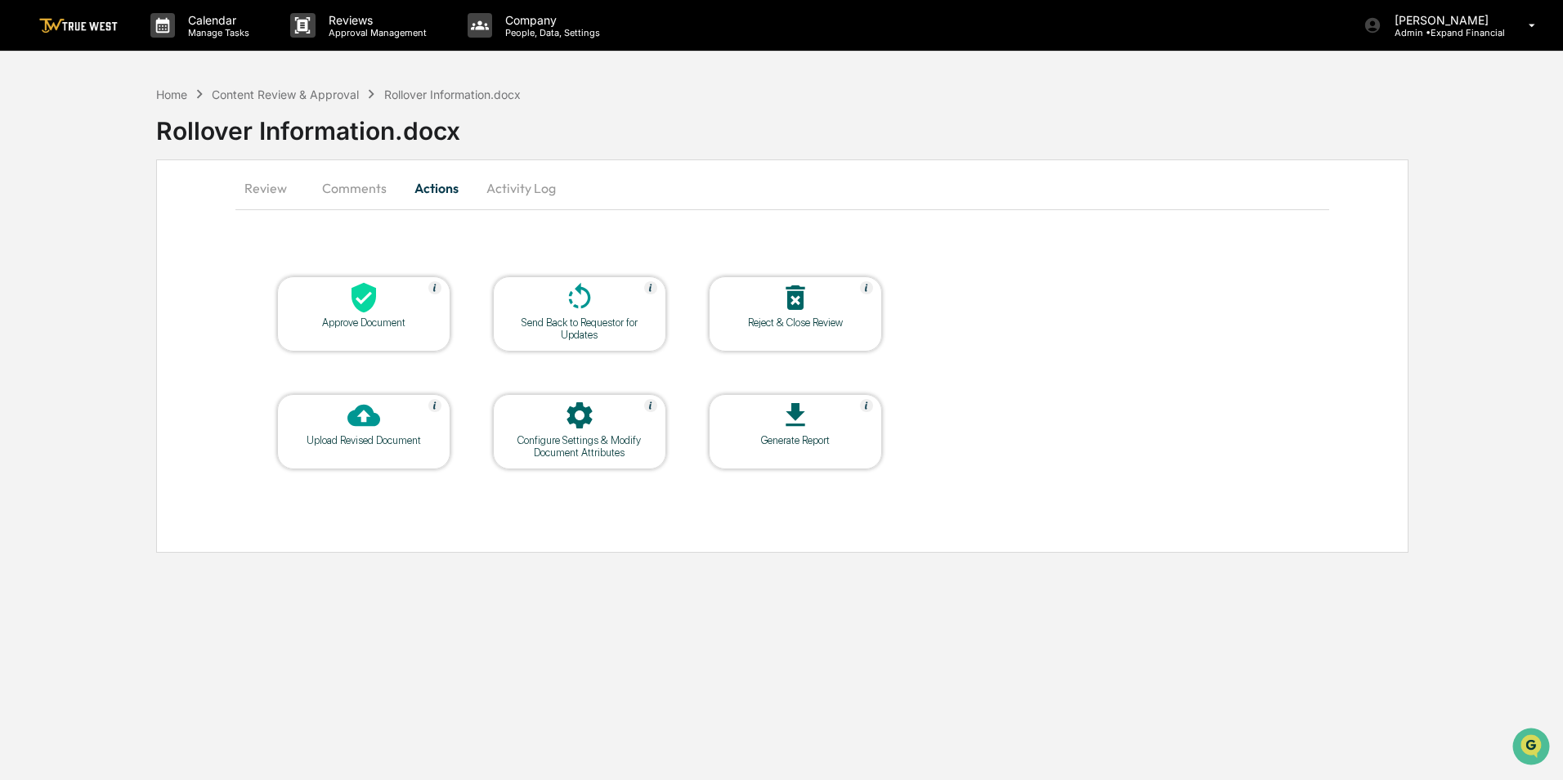
drag, startPoint x: 294, startPoint y: 184, endPoint x: 302, endPoint y: 188, distance: 9.1
click at [299, 186] on button "Review" at bounding box center [273, 187] width 74 height 39
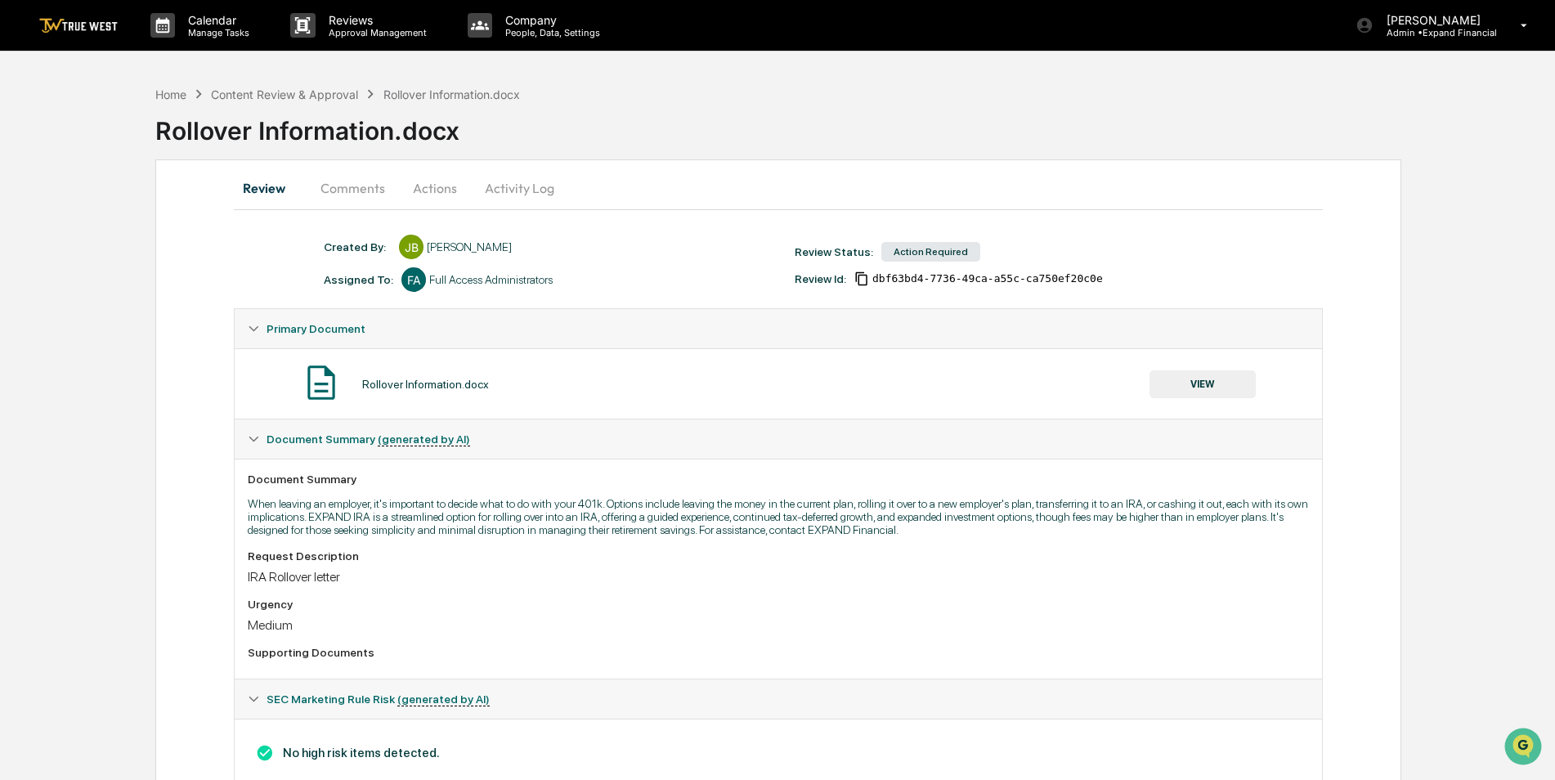
click at [328, 191] on button "Comments" at bounding box center [352, 187] width 91 height 39
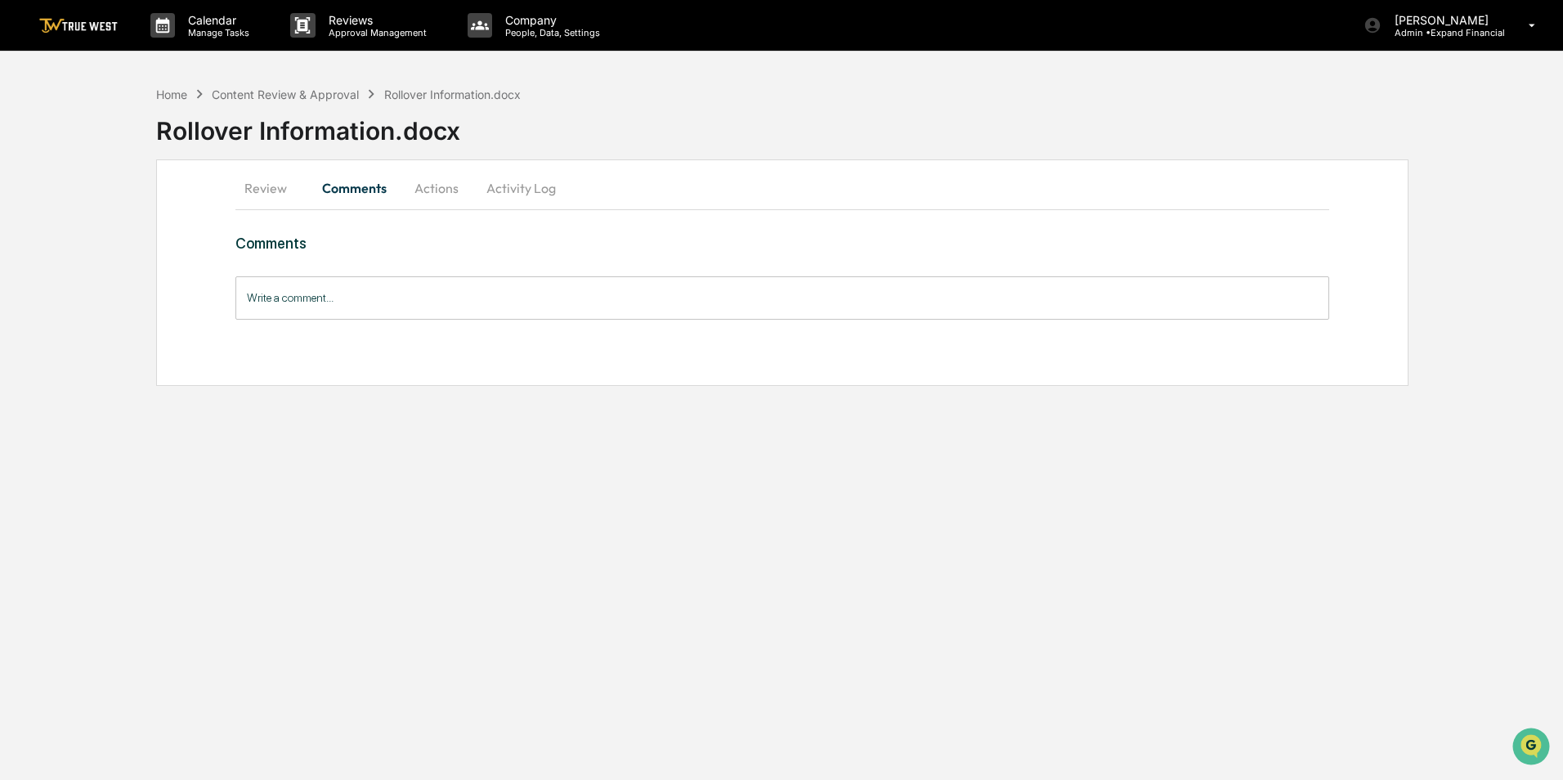
click at [518, 198] on button "Activity Log" at bounding box center [521, 187] width 96 height 39
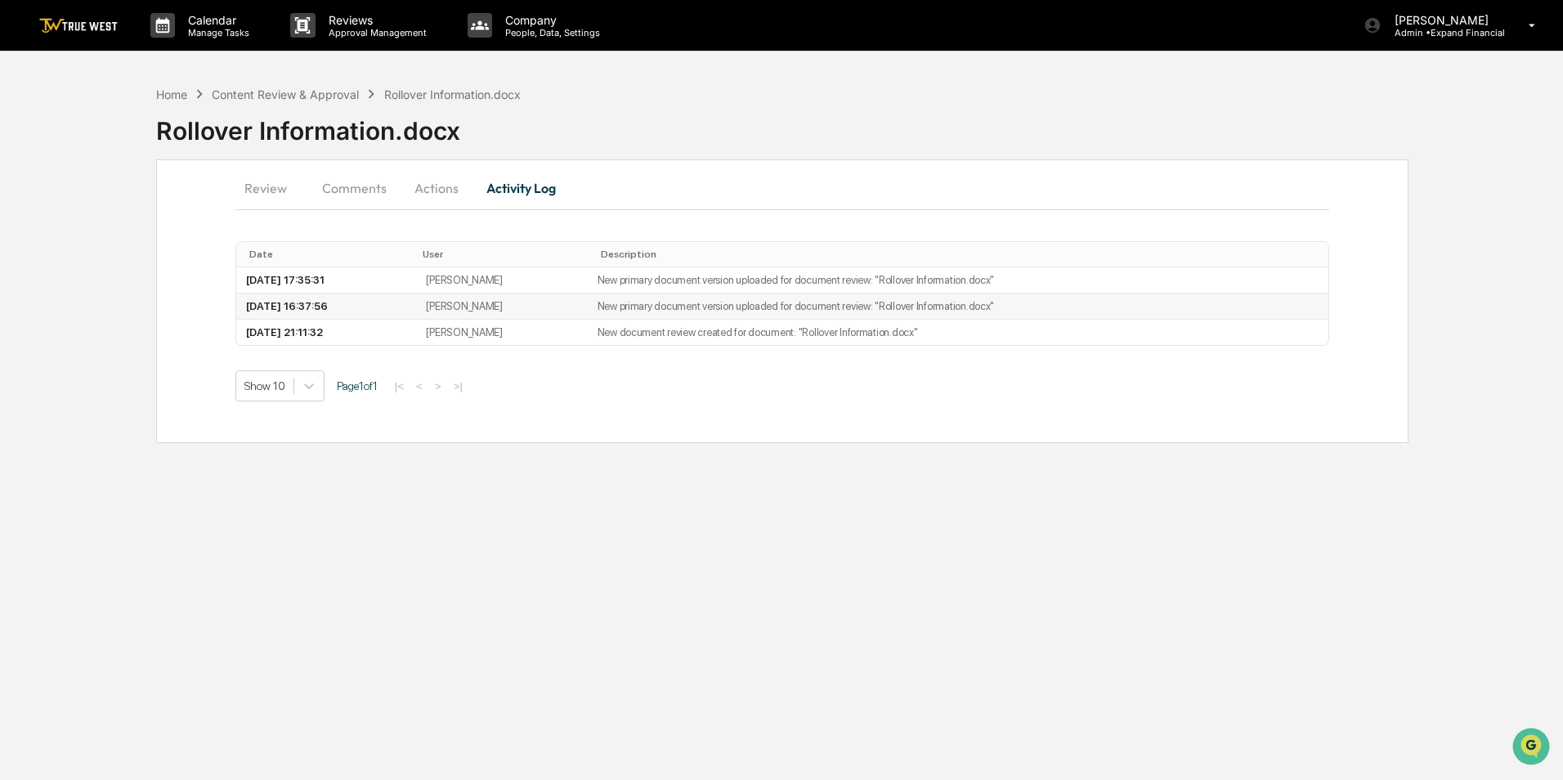
click at [805, 308] on td "New primary document version uploaded for document review: "Rollover Informatio…" at bounding box center [959, 307] width 742 height 26
click at [290, 189] on button "Review" at bounding box center [273, 187] width 74 height 39
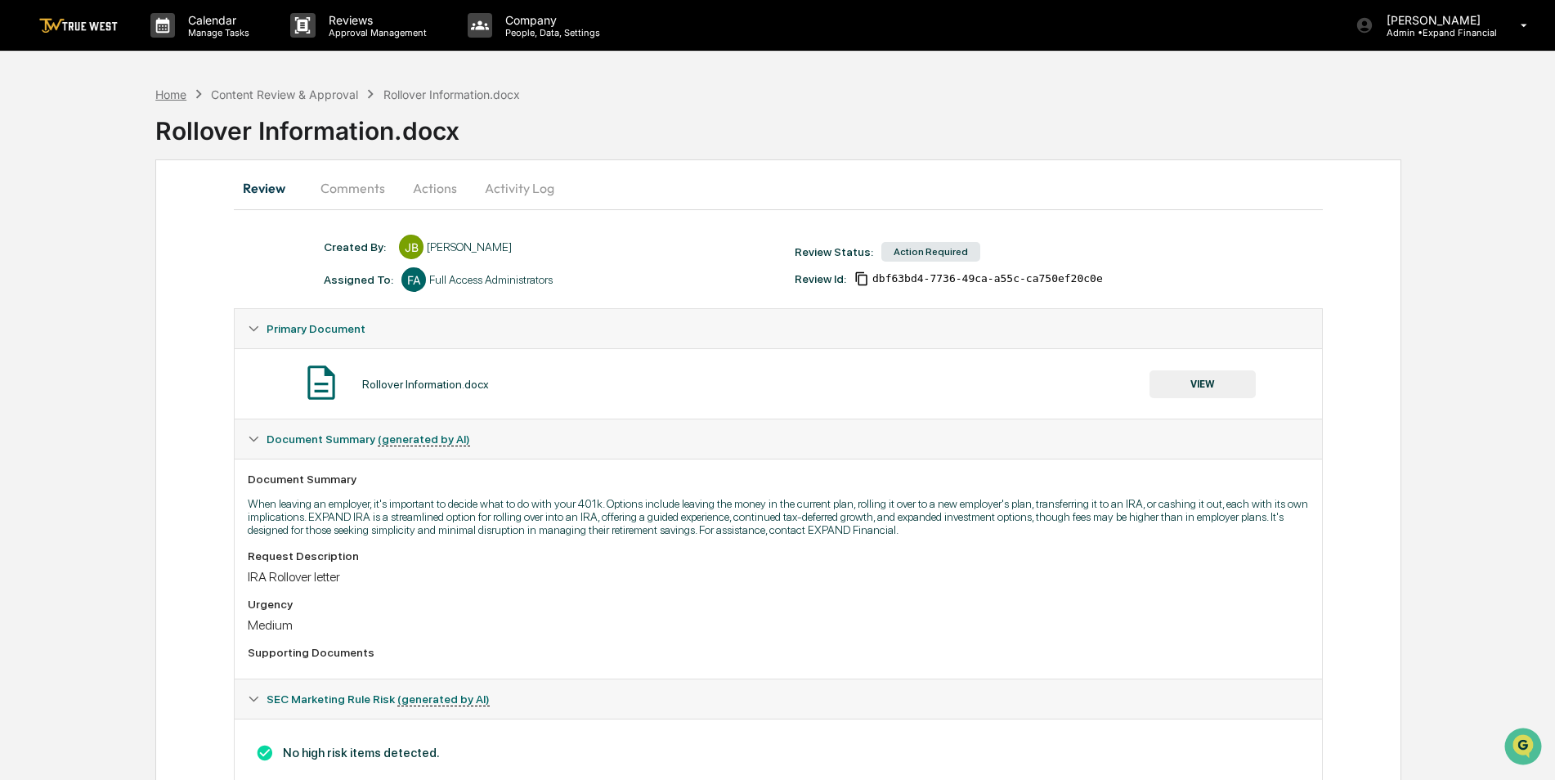
click at [168, 97] on div "Home" at bounding box center [170, 94] width 31 height 14
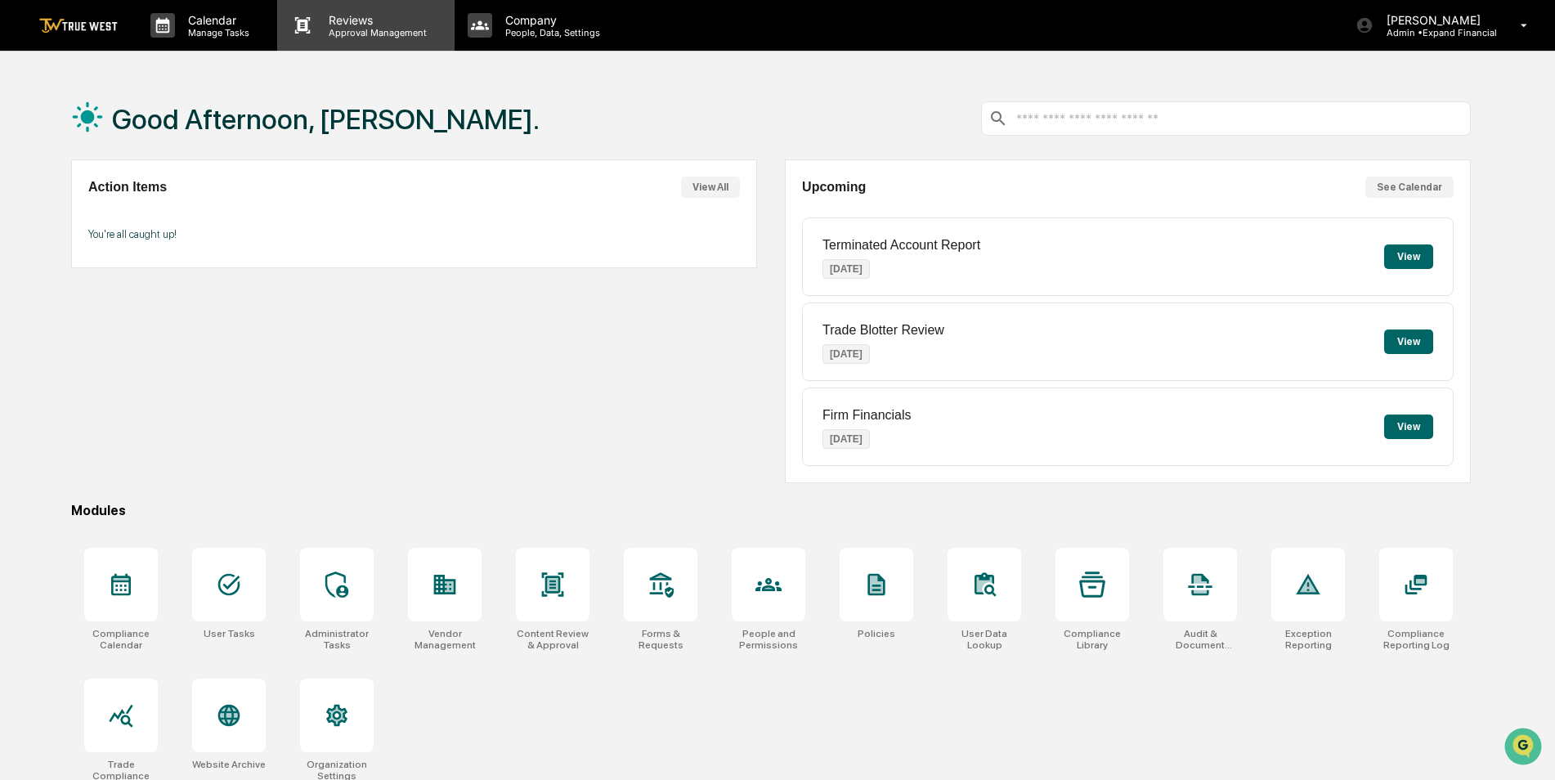
click at [361, 25] on p "Reviews" at bounding box center [375, 20] width 119 height 14
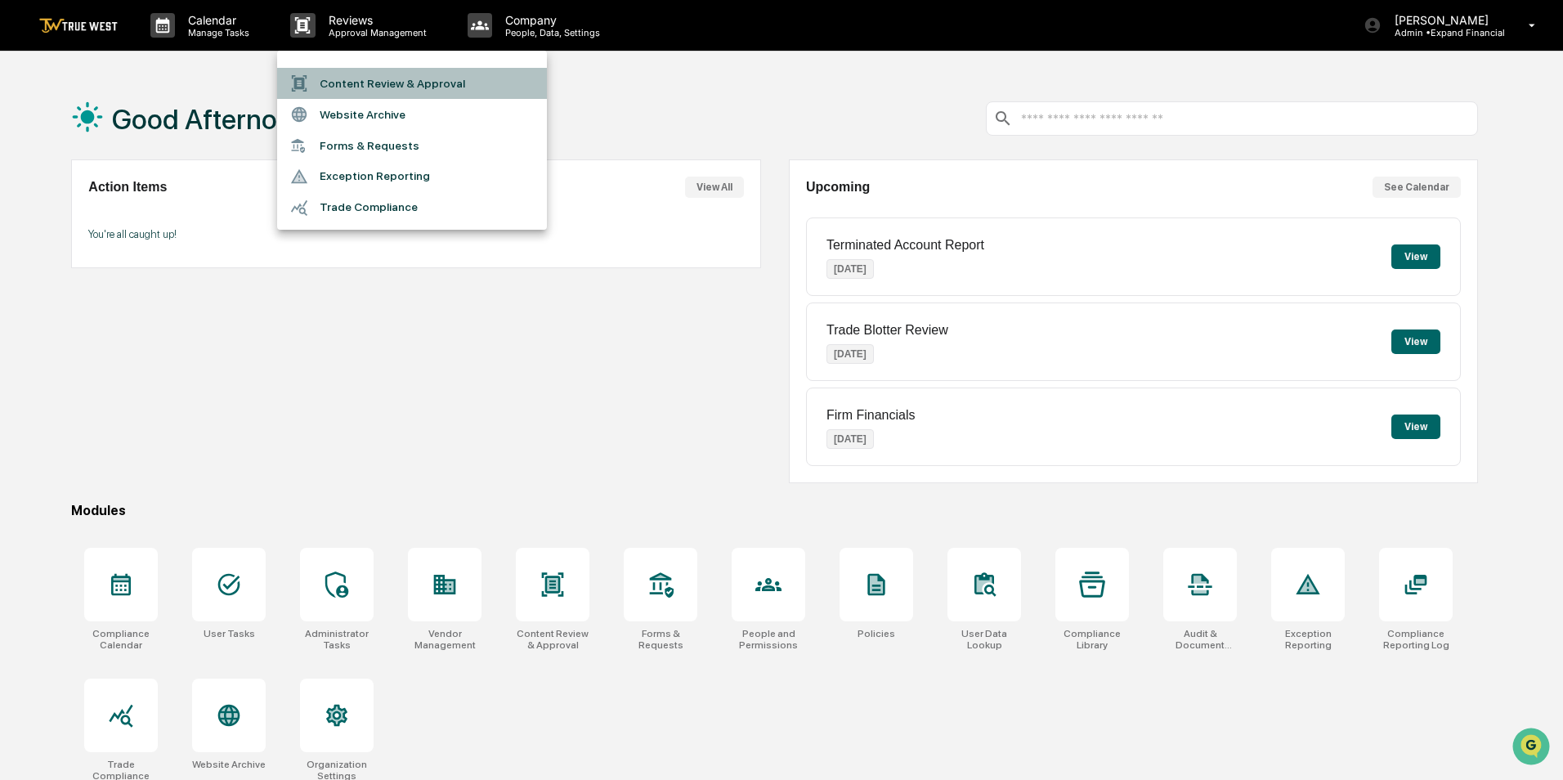
click at [340, 89] on li "Content Review & Approval" at bounding box center [412, 83] width 270 height 31
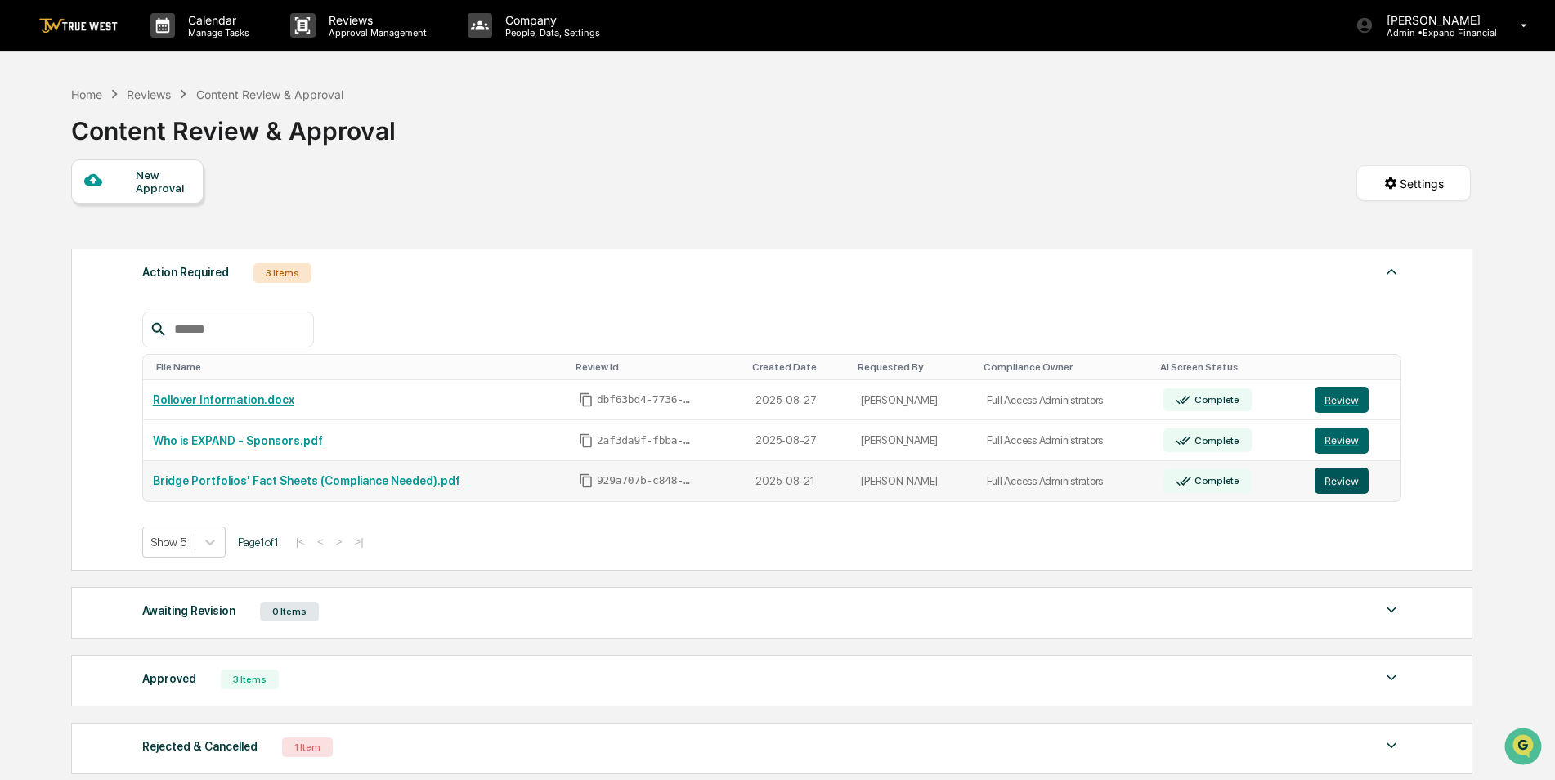
click at [1328, 483] on button "Review" at bounding box center [1342, 481] width 54 height 26
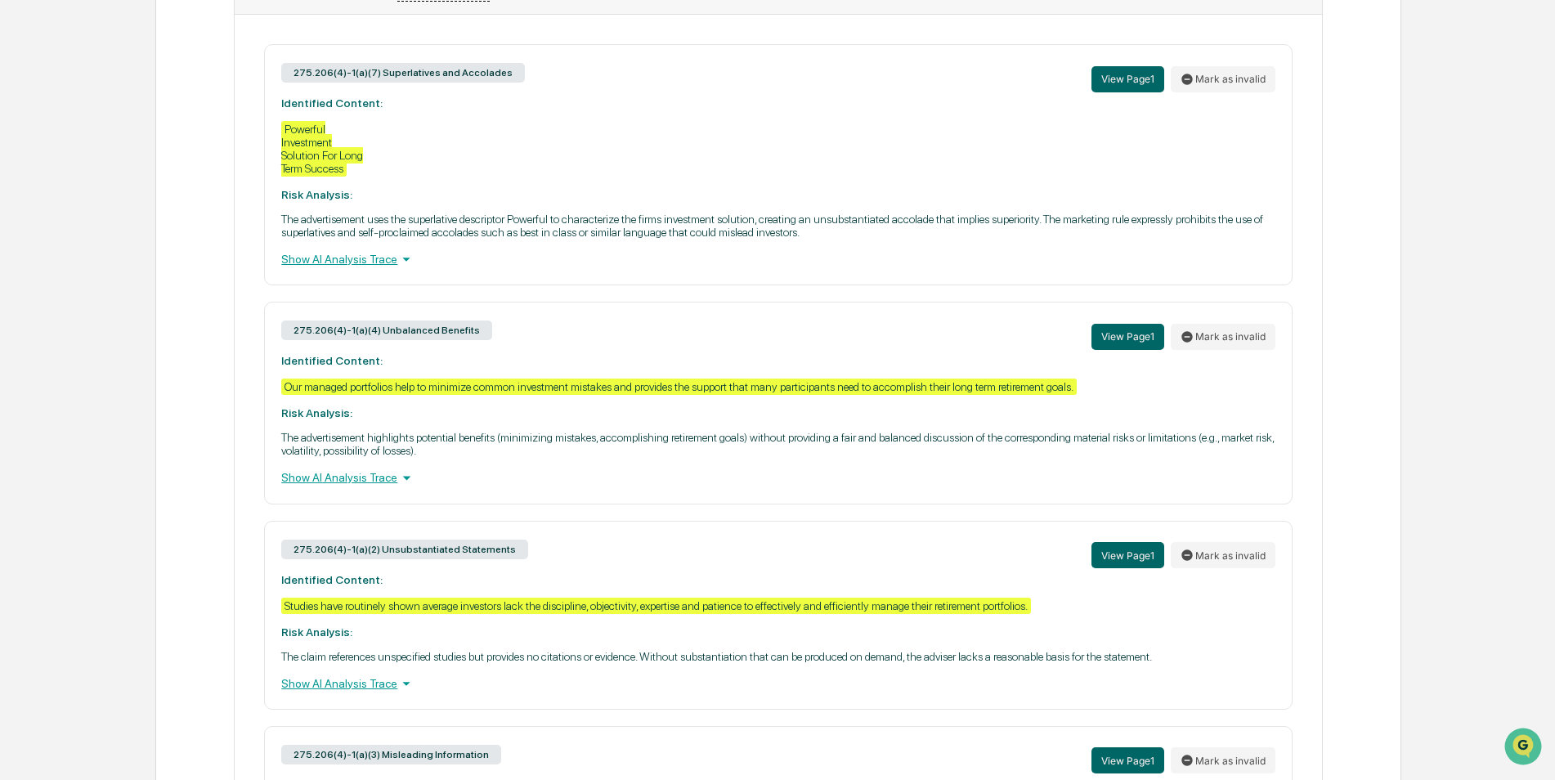
scroll to position [706, 0]
